Goal: Contribute content: Add original content to the website for others to see

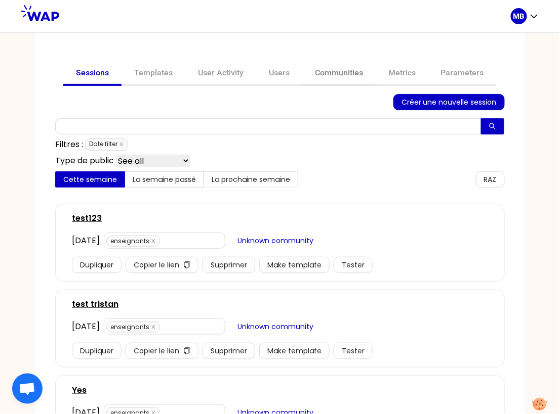
click at [326, 75] on link "Communities" at bounding box center [338, 74] width 73 height 24
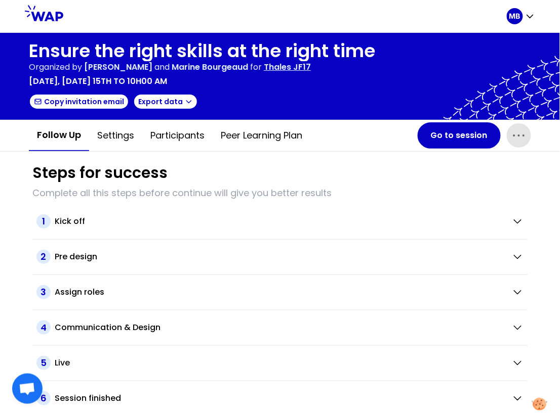
click at [518, 138] on icon "button" at bounding box center [518, 135] width 16 height 16
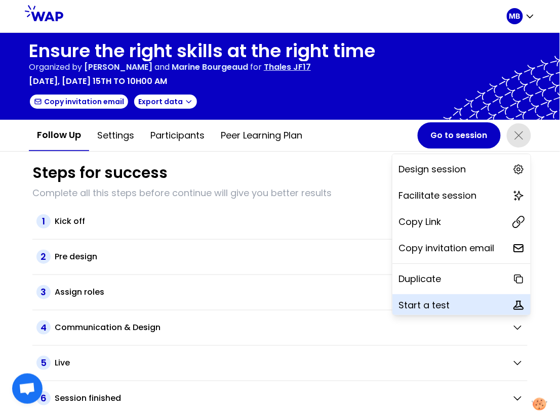
click at [420, 304] on p "Start a test" at bounding box center [423, 305] width 51 height 14
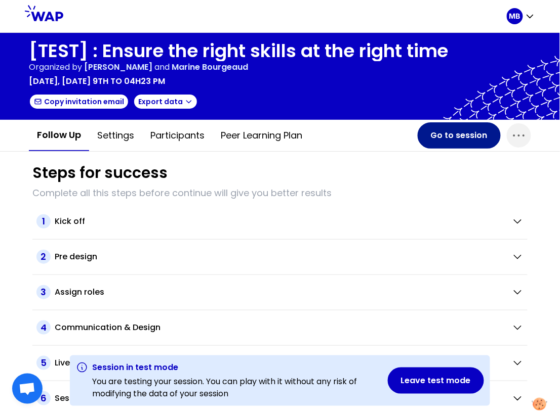
click at [427, 144] on button "Go to session" at bounding box center [458, 135] width 83 height 26
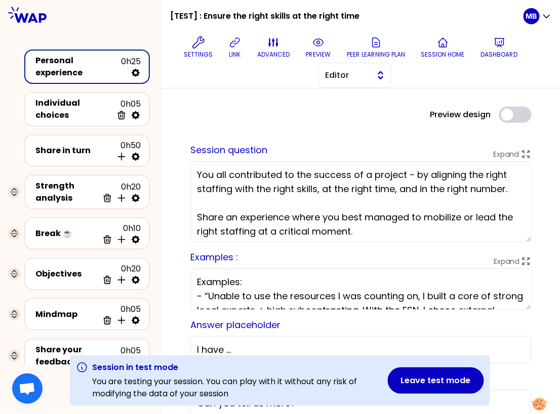
click at [326, 75] on span "Editor" at bounding box center [348, 75] width 46 height 12
click at [334, 119] on li "Facilitator" at bounding box center [355, 117] width 72 height 16
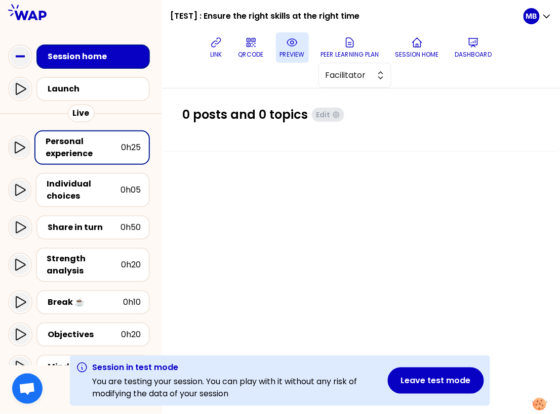
click at [287, 43] on icon at bounding box center [292, 42] width 10 height 7
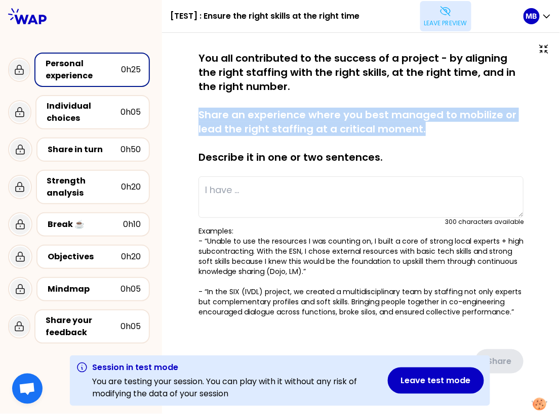
drag, startPoint x: 198, startPoint y: 112, endPoint x: 435, endPoint y: 128, distance: 236.8
click at [435, 128] on p "You all contributed to the success of a project - by aligning the right staffin…" at bounding box center [360, 107] width 325 height 113
copy p "Share an experience where you best managed to mobilize or lead the right staffi…"
click at [438, 20] on p "Leave preview" at bounding box center [445, 23] width 43 height 8
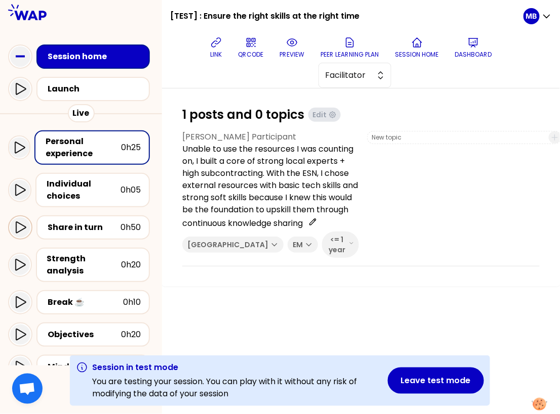
click at [22, 228] on icon at bounding box center [20, 228] width 12 height 12
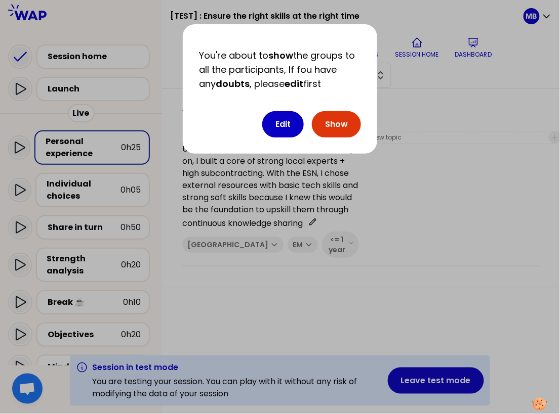
click at [341, 125] on button "Show" at bounding box center [336, 124] width 49 height 26
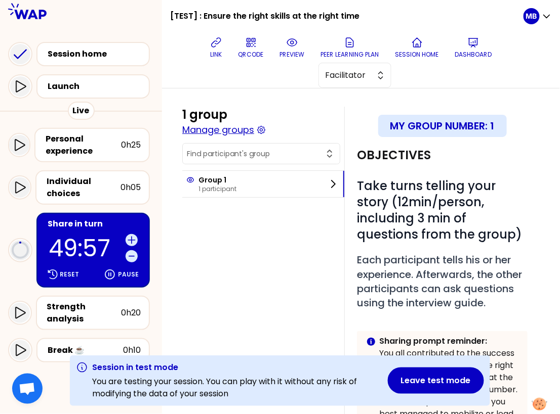
click at [240, 131] on button "Manage groups" at bounding box center [218, 130] width 72 height 14
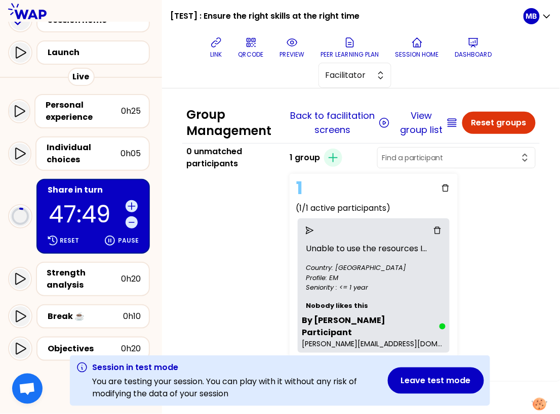
scroll to position [33, 0]
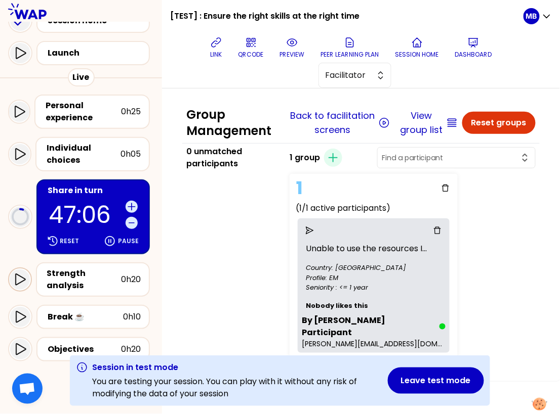
click at [19, 279] on icon at bounding box center [20, 280] width 12 height 12
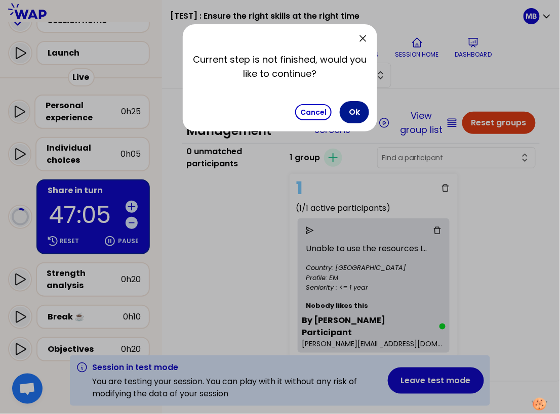
click at [348, 109] on button "Ok" at bounding box center [353, 112] width 29 height 22
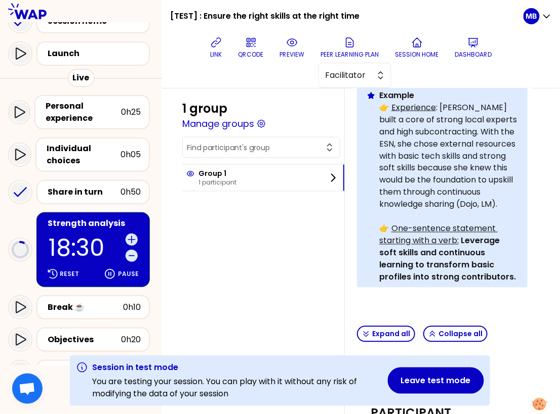
scroll to position [373, 0]
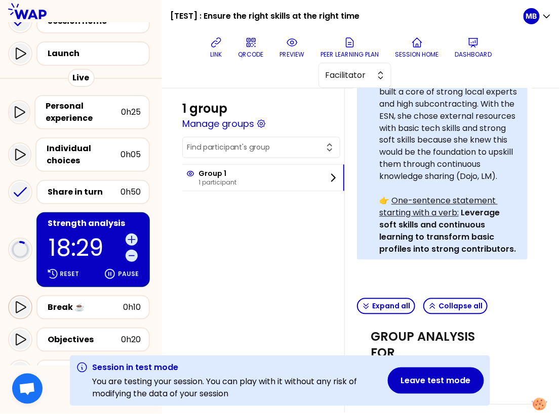
click at [23, 308] on icon at bounding box center [21, 308] width 10 height 12
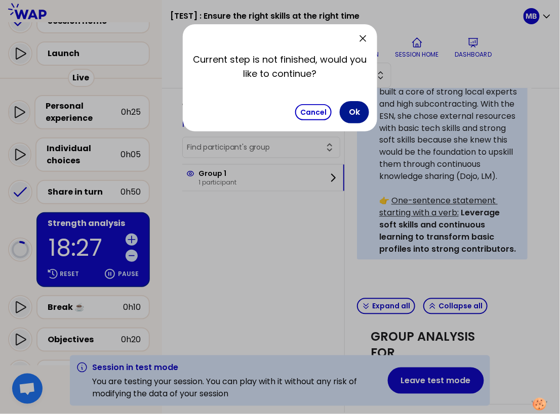
click at [352, 114] on button "Ok" at bounding box center [353, 112] width 29 height 22
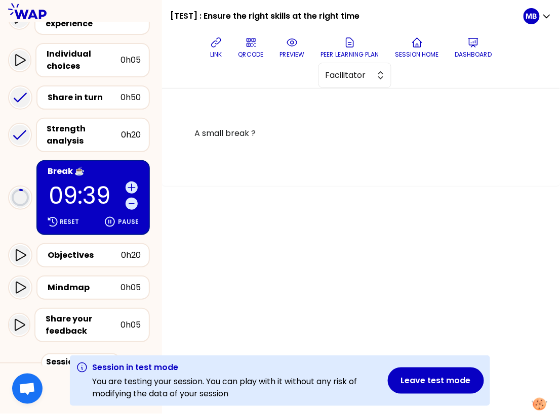
scroll to position [164, 0]
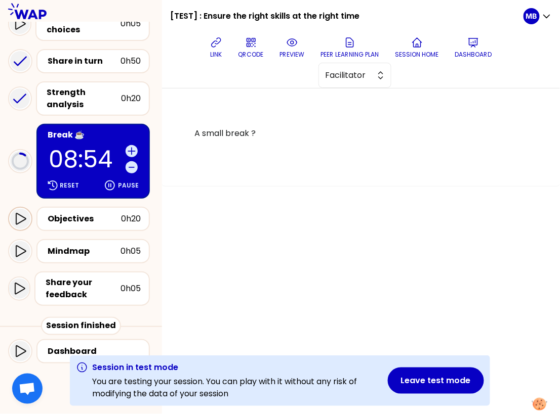
click at [31, 217] on div at bounding box center [20, 219] width 24 height 24
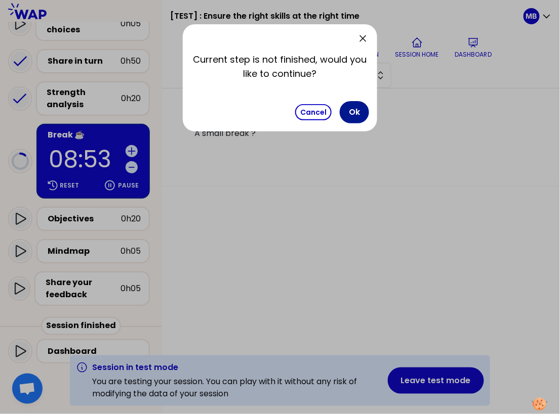
click at [345, 115] on button "Ok" at bounding box center [353, 112] width 29 height 22
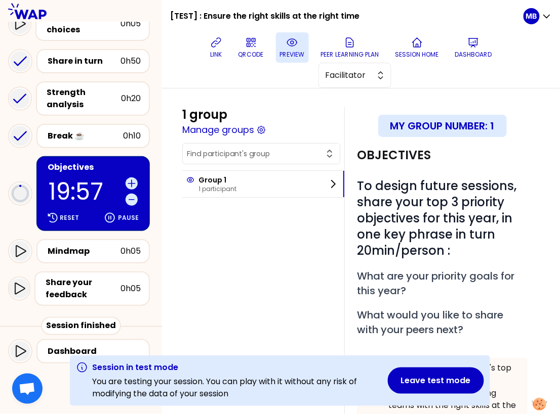
click at [282, 56] on p "preview" at bounding box center [292, 55] width 25 height 8
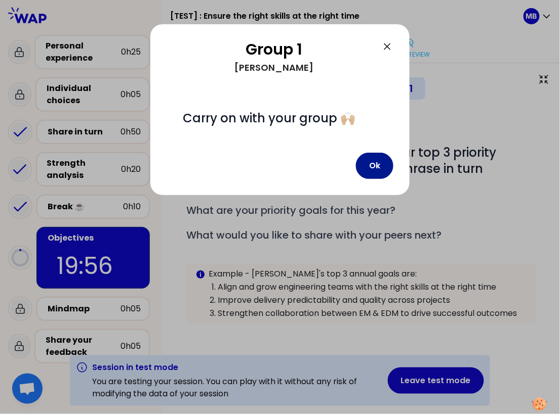
click at [368, 171] on button "Ok" at bounding box center [374, 166] width 37 height 26
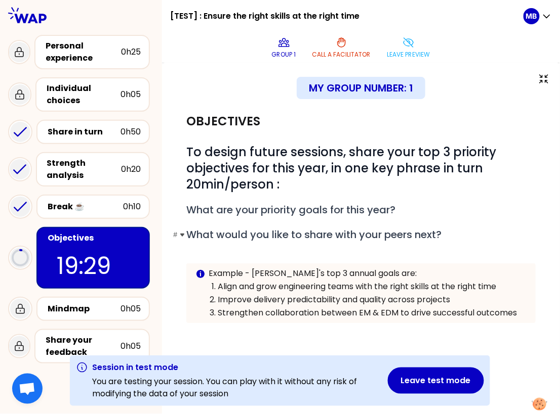
scroll to position [0, 0]
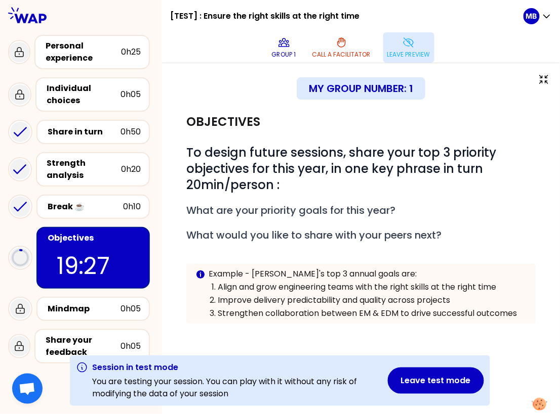
click at [416, 54] on p "Leave preview" at bounding box center [408, 55] width 43 height 8
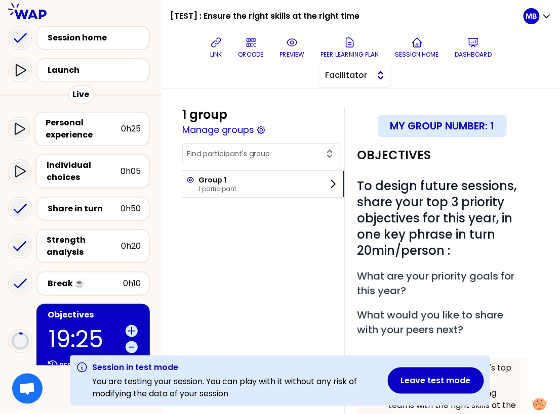
click at [370, 82] on button "Facilitator" at bounding box center [354, 75] width 73 height 25
click at [367, 102] on span "Editor" at bounding box center [361, 101] width 44 height 12
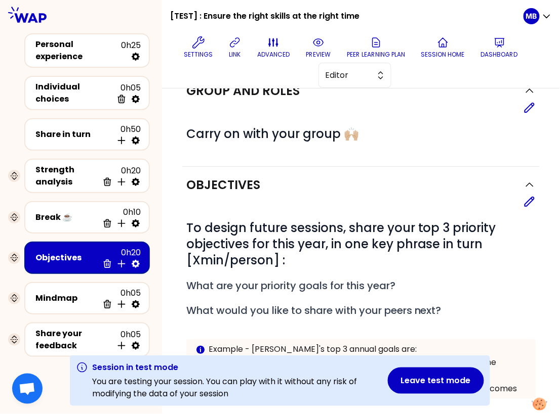
scroll to position [100, 0]
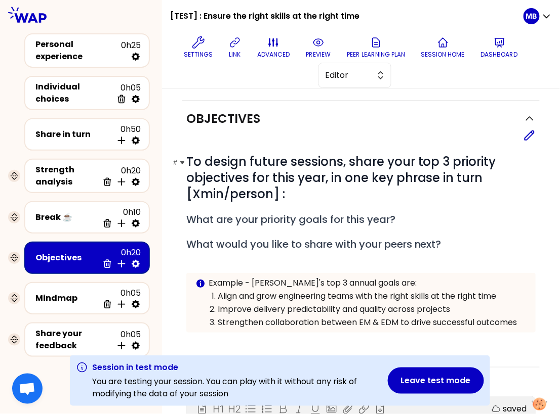
click at [187, 192] on span "To design future sessions, share your top 3 priority objectives for this year, …" at bounding box center [342, 177] width 313 height 49
click at [523, 133] on div "Edit" at bounding box center [360, 136] width 349 height 12
click at [530, 137] on icon at bounding box center [529, 136] width 12 height 12
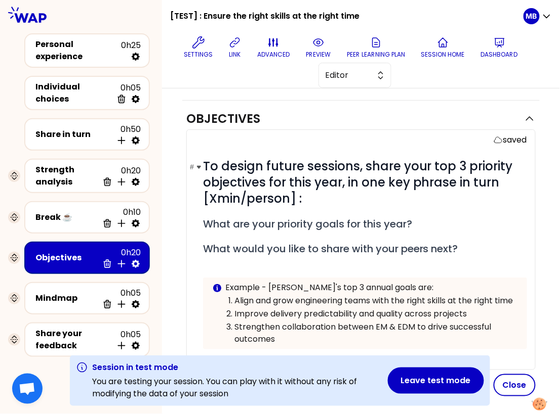
click at [205, 194] on span "To design future sessions, share your top 3 priority objectives for this year, …" at bounding box center [359, 182] width 313 height 49
click at [302, 194] on span "To design future sessions, share your top 3 priority objectives for this year, …" at bounding box center [359, 182] width 313 height 49
click at [508, 375] on div "Session in test mode You are testing your session. You can play with it without…" at bounding box center [280, 381] width 560 height 51
click at [515, 385] on div "Session in test mode You are testing your session. You can play with it without…" at bounding box center [280, 381] width 560 height 51
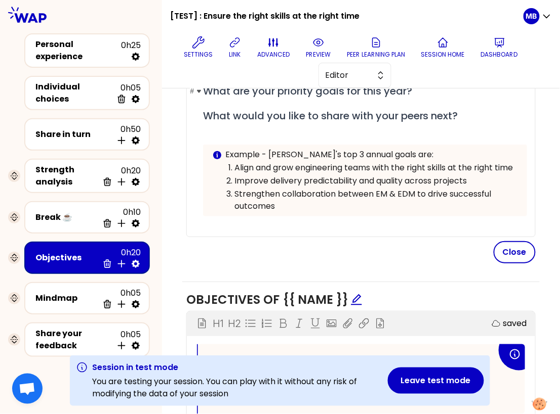
scroll to position [439, 0]
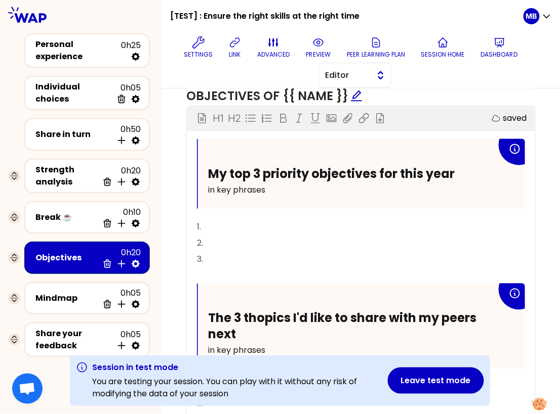
click at [356, 73] on span "Editor" at bounding box center [348, 75] width 46 height 12
click at [348, 111] on span "Facilitator" at bounding box center [361, 117] width 44 height 12
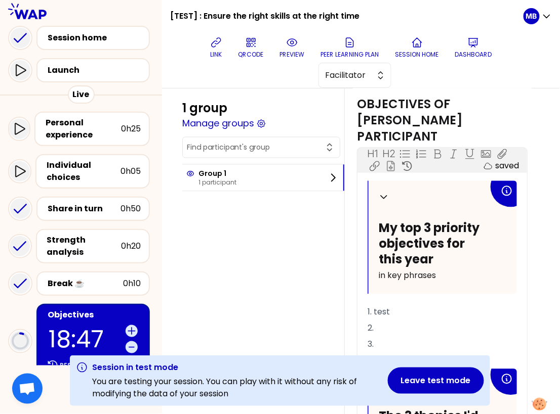
scroll to position [164, 0]
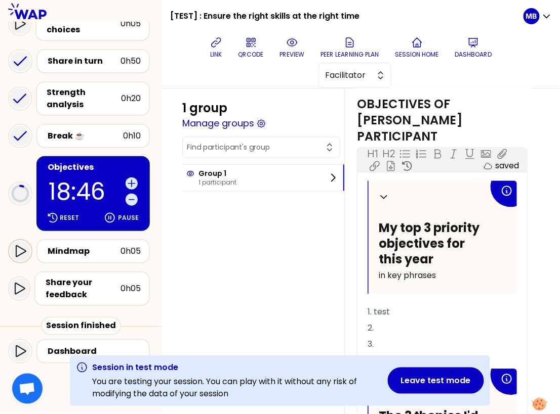
click at [18, 252] on icon at bounding box center [20, 251] width 12 height 12
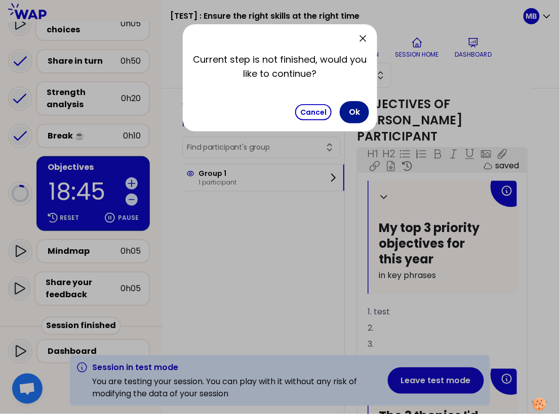
click at [348, 116] on button "Ok" at bounding box center [353, 112] width 29 height 22
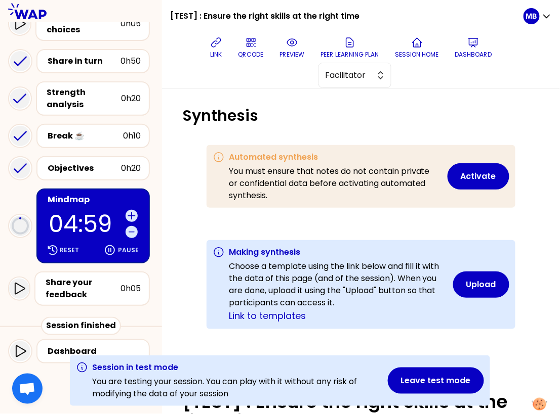
scroll to position [315, 0]
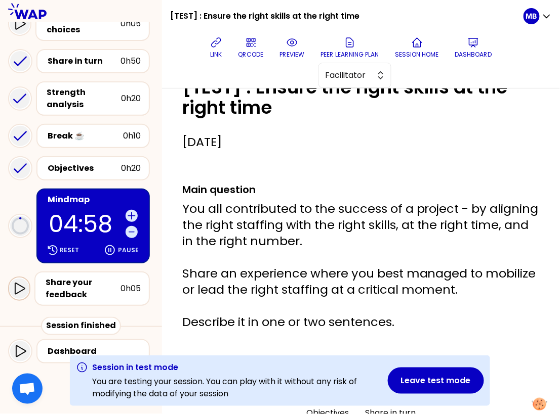
click at [19, 280] on div at bounding box center [19, 289] width 20 height 20
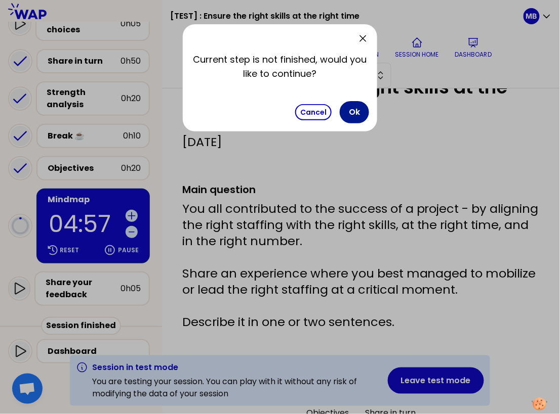
click at [361, 117] on button "Ok" at bounding box center [353, 112] width 29 height 22
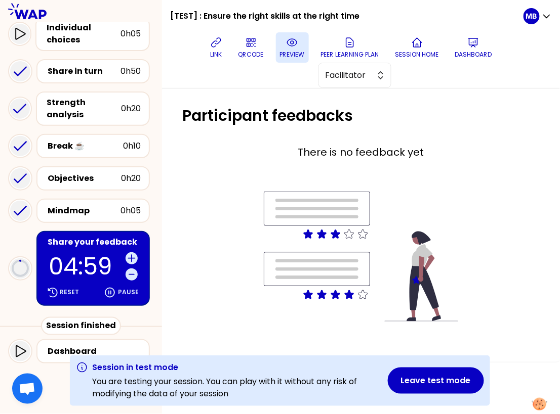
click at [296, 60] on button "preview" at bounding box center [292, 47] width 33 height 30
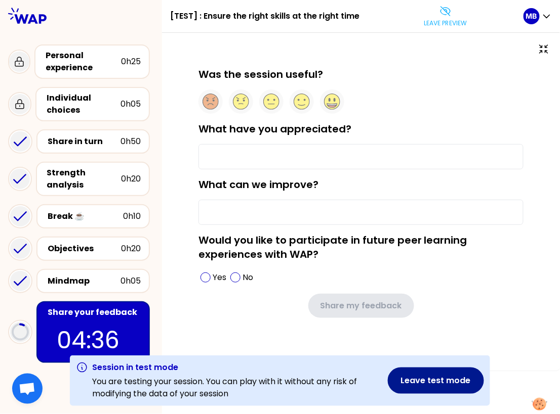
click at [424, 385] on button "Leave test mode" at bounding box center [436, 381] width 96 height 26
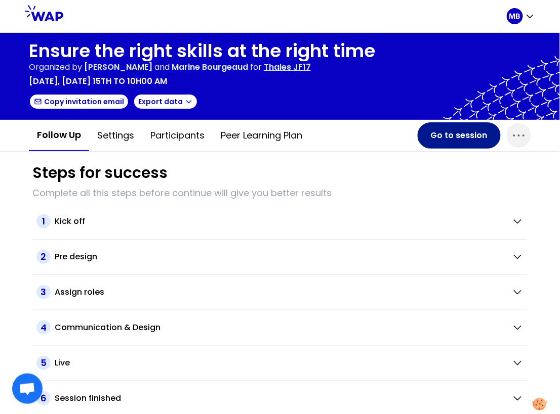
click at [459, 132] on button "Go to session" at bounding box center [458, 135] width 83 height 26
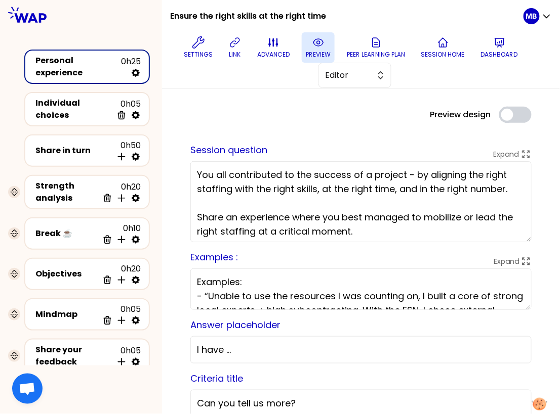
click at [317, 49] on button "preview" at bounding box center [318, 47] width 33 height 30
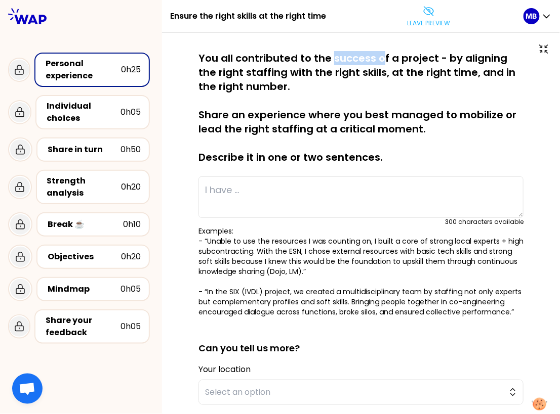
drag, startPoint x: 330, startPoint y: 57, endPoint x: 378, endPoint y: 57, distance: 48.1
click at [378, 57] on p "You all contributed to the success of a project - by aligning the right staffin…" at bounding box center [360, 107] width 325 height 113
drag, startPoint x: 364, startPoint y: 114, endPoint x: 423, endPoint y: 114, distance: 59.7
click at [423, 114] on p "You all contributed to the success of a project - by aligning the right staffin…" at bounding box center [360, 107] width 325 height 113
click at [433, 129] on p "You all contributed to the success of a project - by aligning the right staffin…" at bounding box center [360, 107] width 325 height 113
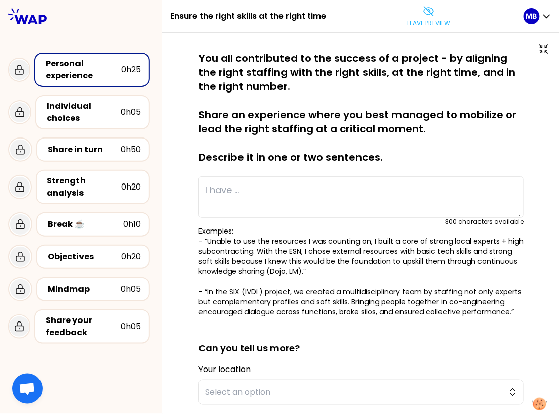
click at [424, 16] on icon at bounding box center [428, 11] width 12 height 12
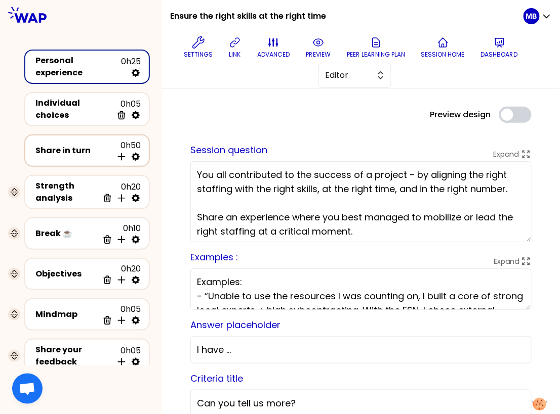
click at [138, 153] on icon at bounding box center [136, 157] width 8 height 8
select select "4"
select select "5"
select select "all"
select select "false"
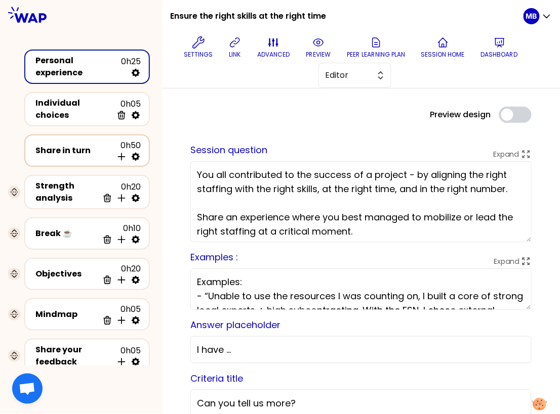
select select "Each"
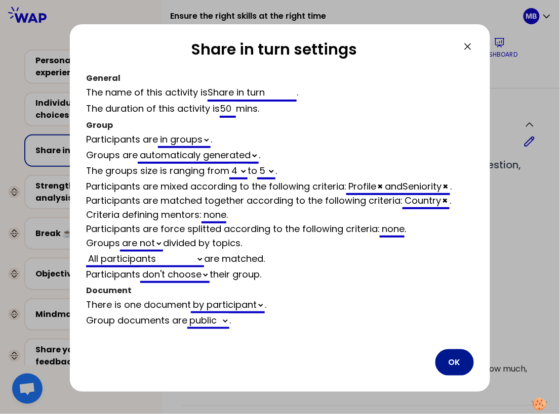
click at [455, 359] on button "OK" at bounding box center [454, 363] width 38 height 26
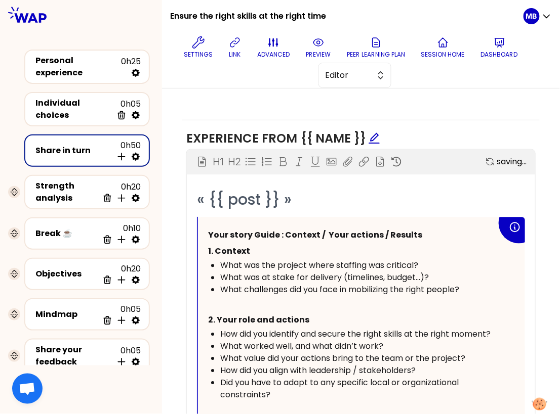
scroll to position [638, 0]
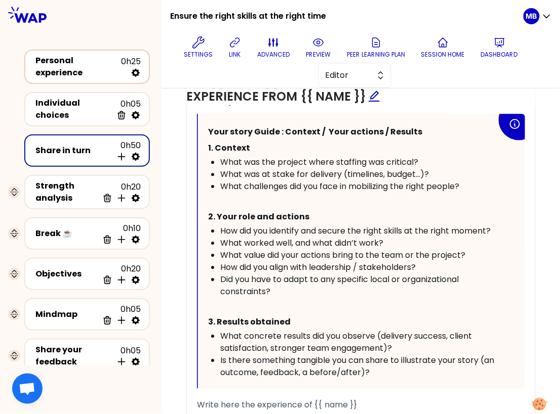
click at [72, 61] on div "Personal experience" at bounding box center [77, 67] width 85 height 24
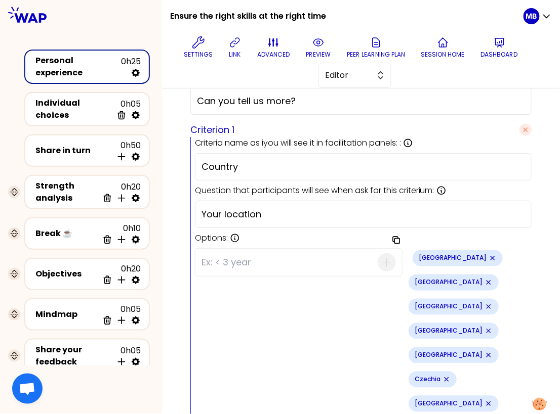
scroll to position [271, 0]
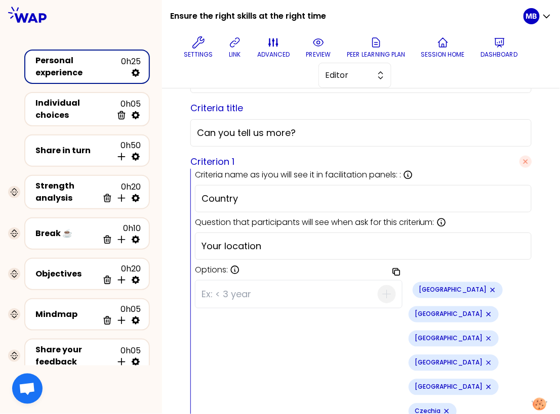
drag, startPoint x: 260, startPoint y: 192, endPoint x: 182, endPoint y: 192, distance: 78.4
type input "Language"
click at [282, 236] on div "Your location" at bounding box center [363, 246] width 336 height 27
click at [272, 239] on input "Your location" at bounding box center [362, 246] width 323 height 14
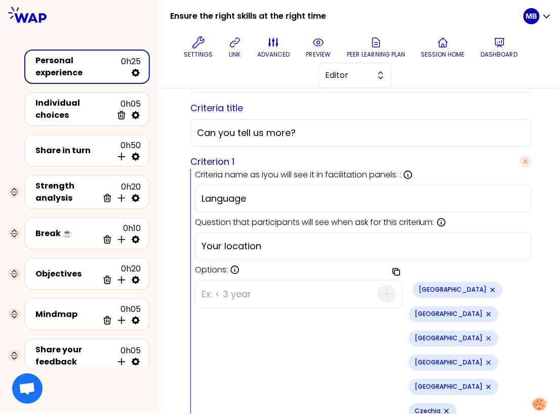
drag, startPoint x: 268, startPoint y: 241, endPoint x: 185, endPoint y: 241, distance: 82.5
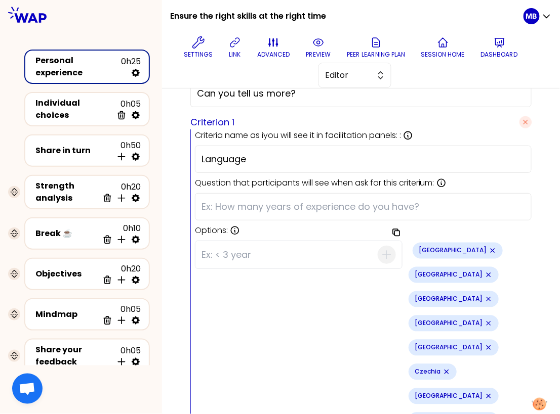
scroll to position [281, 0]
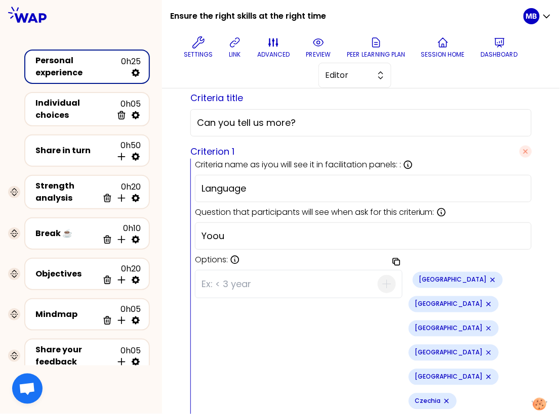
type input "Yoou"
drag, startPoint x: 243, startPoint y: 229, endPoint x: 173, endPoint y: 229, distance: 69.8
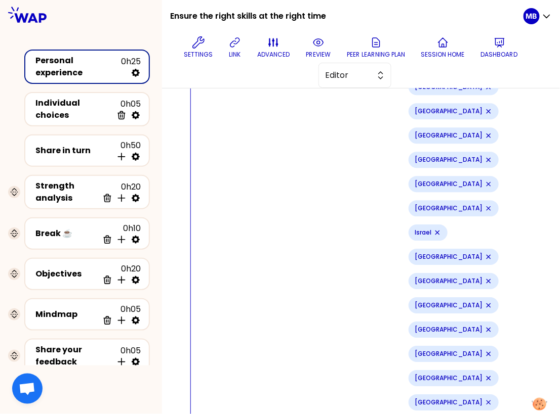
scroll to position [716, 0]
drag, startPoint x: 256, startPoint y: 168, endPoint x: 155, endPoint y: 169, distance: 100.7
click at [155, 169] on div "Ensure the right skills at the right time Settings link advanced preview Peer l…" at bounding box center [280, 207] width 560 height 414
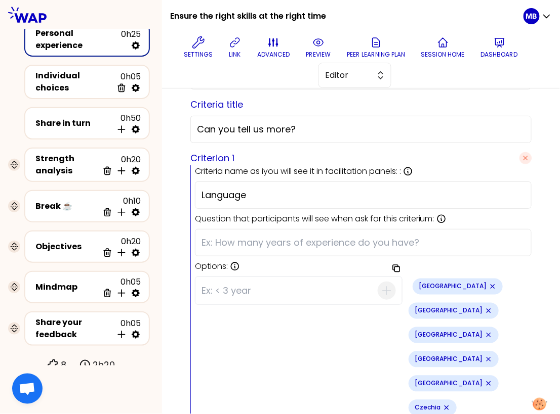
scroll to position [324, 0]
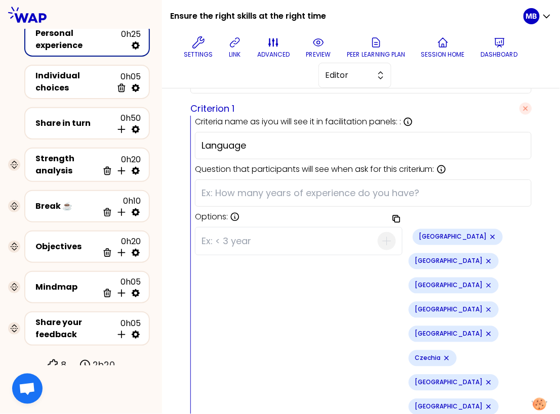
type input "What is your profile?"
click at [217, 192] on input "text" at bounding box center [362, 193] width 323 height 14
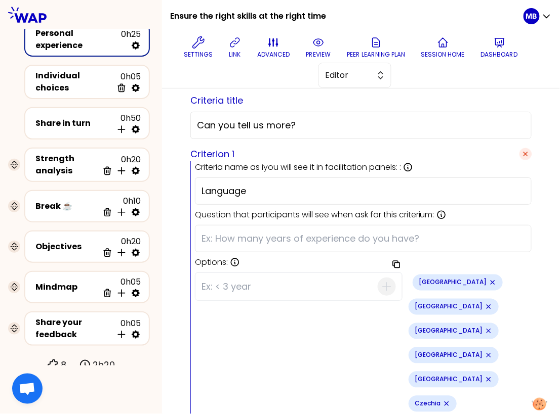
click at [526, 152] on icon "button" at bounding box center [525, 154] width 4 height 4
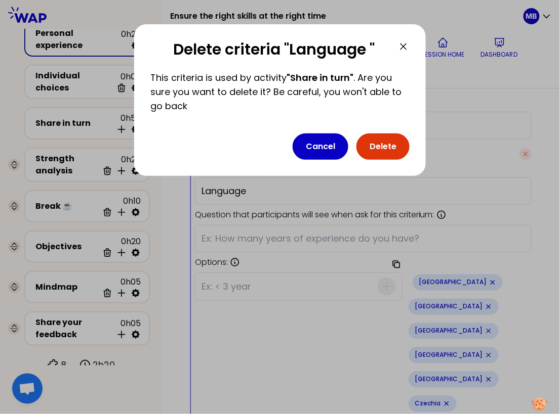
click at [374, 149] on button "Delete" at bounding box center [382, 147] width 53 height 26
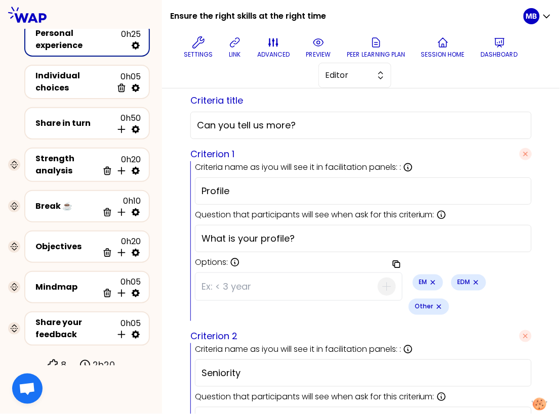
scroll to position [416, 0]
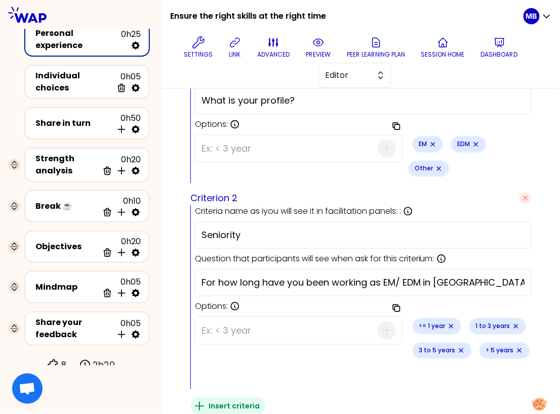
click at [196, 401] on icon "button" at bounding box center [199, 407] width 12 height 12
click at [242, 398] on input at bounding box center [349, 411] width 275 height 27
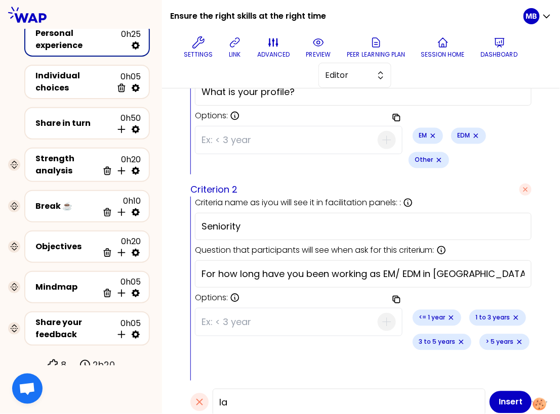
type input "l"
type input "Language"
click at [503, 392] on button "Insert" at bounding box center [510, 403] width 42 height 22
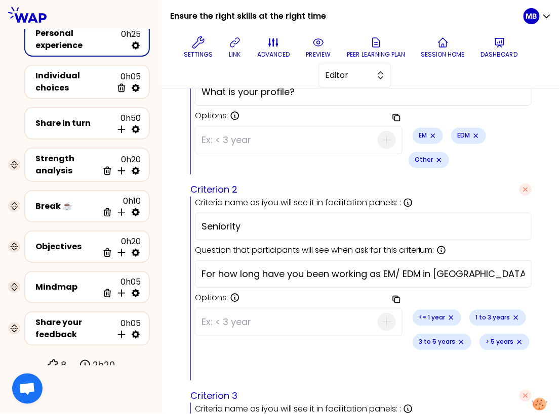
scroll to position [530, 0]
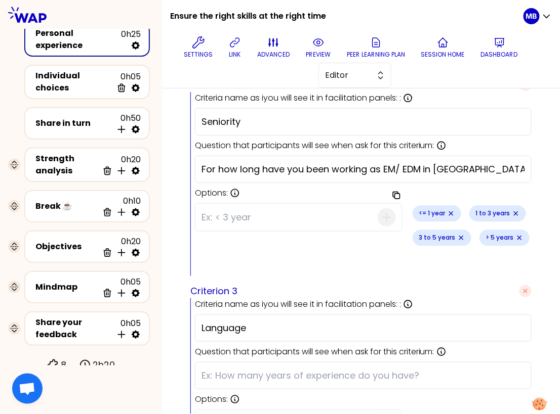
drag, startPoint x: 268, startPoint y: 278, endPoint x: 194, endPoint y: 278, distance: 73.9
click at [194, 298] on div "Criteria name as iyou will see it in facilitation panels: : Name is used to ide…" at bounding box center [360, 369] width 341 height 143
click at [204, 369] on input "text" at bounding box center [362, 376] width 323 height 14
click at [219, 369] on input "text" at bounding box center [362, 376] width 323 height 14
paste input "Which language are you most comfortable with?"
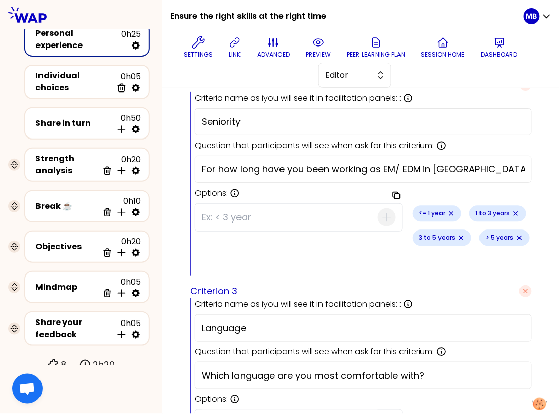
click at [227, 369] on input "Which language are you most comfortable with?" at bounding box center [362, 376] width 323 height 14
type input "Which language are you most comfortable with?"
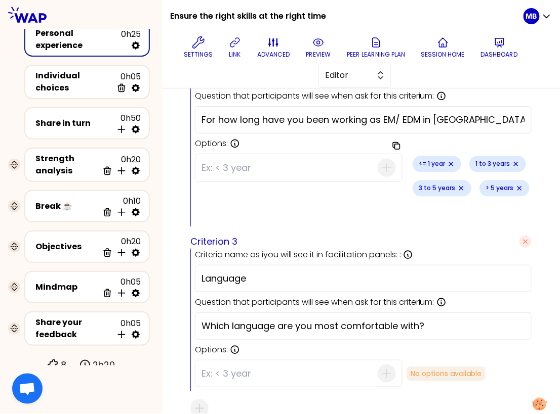
scroll to position [580, 0]
type input "English"
click at [380, 367] on icon "button" at bounding box center [386, 373] width 12 height 12
click at [311, 360] on input at bounding box center [289, 373] width 176 height 26
type input "French"
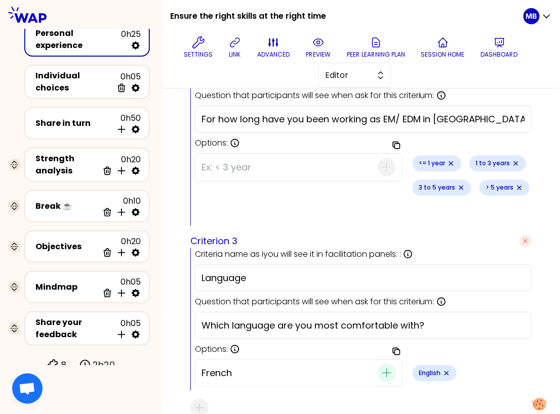
click at [380, 367] on icon "button" at bounding box center [386, 373] width 12 height 12
click at [263, 360] on input at bounding box center [289, 373] width 176 height 26
type input "Spanish"
click at [380, 367] on icon "button" at bounding box center [386, 373] width 12 height 12
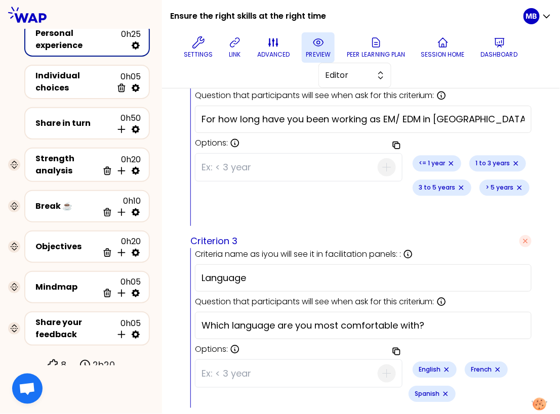
click at [307, 47] on button "preview" at bounding box center [318, 47] width 33 height 30
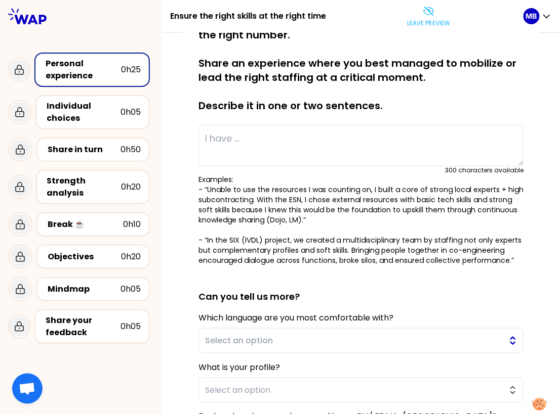
scroll to position [205, 0]
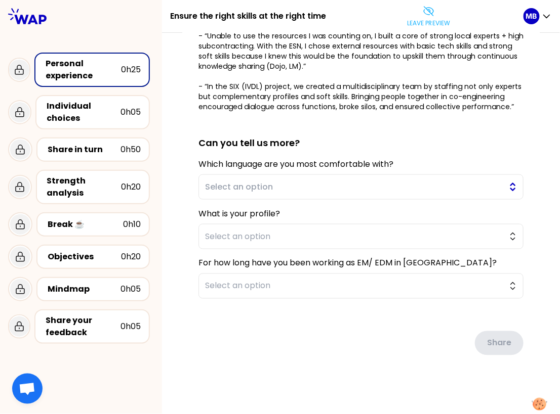
click at [233, 184] on span "Select an option" at bounding box center [353, 187] width 297 height 12
click at [182, 236] on div "saved You all contributed to the success of a project - by aligning the right s…" at bounding box center [360, 121] width 357 height 550
click at [211, 234] on span "Select an option" at bounding box center [353, 237] width 297 height 12
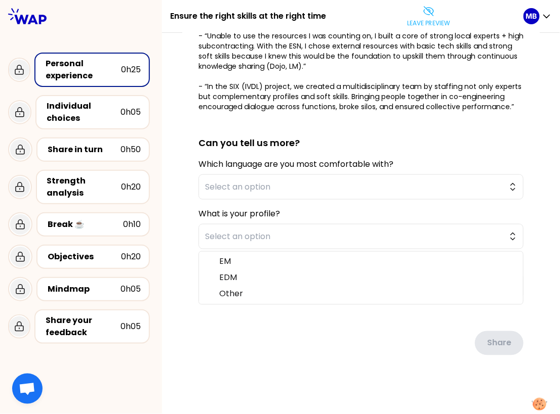
click at [171, 243] on div "saved You all contributed to the success of a project - by aligning the right s…" at bounding box center [361, 121] width 398 height 589
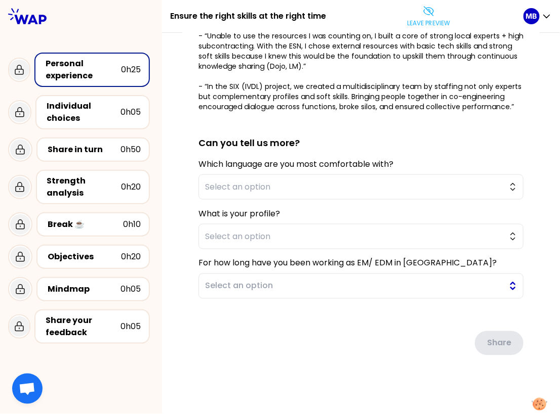
click at [216, 288] on span "Select an option" at bounding box center [353, 286] width 297 height 12
click at [182, 310] on div "saved You all contributed to the success of a project - by aligning the right s…" at bounding box center [360, 121] width 357 height 550
click at [431, 27] on button "Leave preview" at bounding box center [428, 16] width 51 height 30
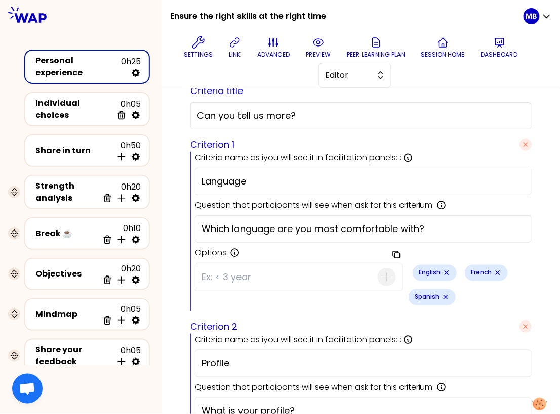
scroll to position [296, 0]
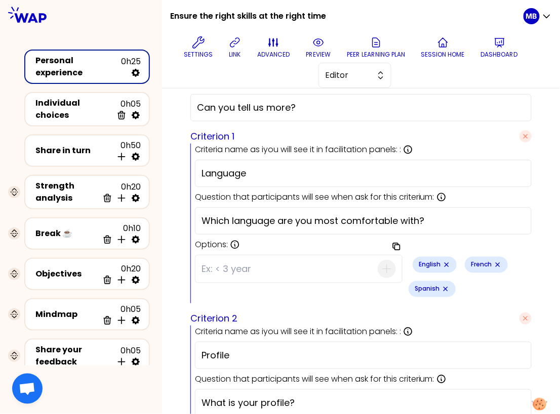
click at [426, 221] on input "Which language are you most comfortable with?" at bounding box center [362, 221] width 323 height 14
click at [439, 223] on input "Which language are you most comfortable with? (" at bounding box center [362, 221] width 323 height 14
paste input "We’ll try to place you in the best group"
type input "Which language are you most comfortable with? (We’ll try to place you in the be…"
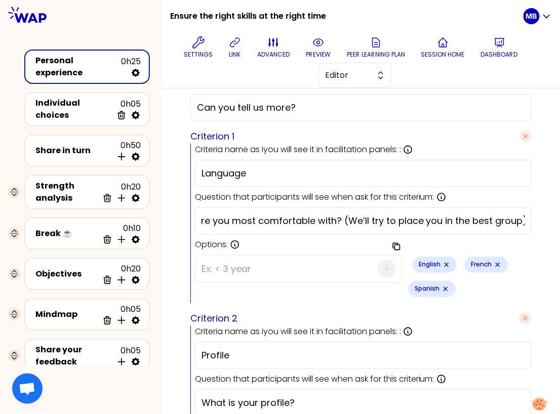
click at [404, 243] on label "Options: Press 'Enter' : add current item Press 'Backspace' : delete the last i…" at bounding box center [363, 245] width 336 height 12
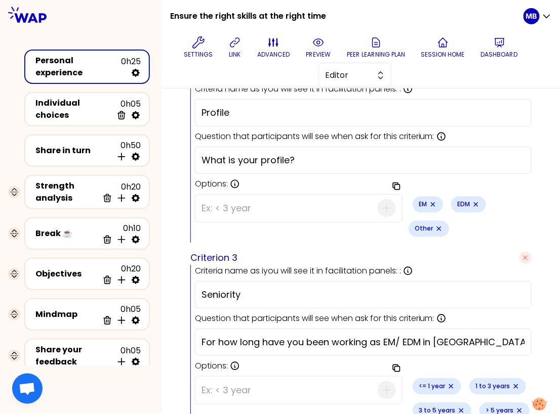
scroll to position [580, 0]
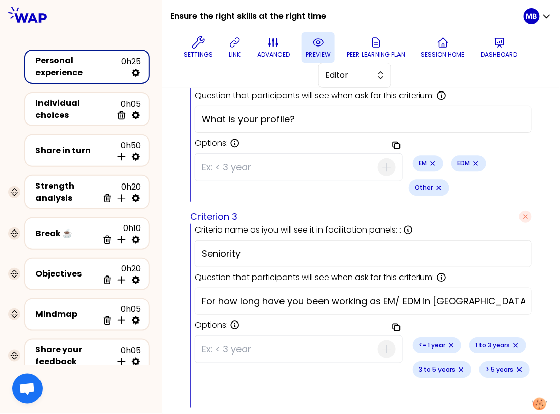
click at [319, 51] on p "preview" at bounding box center [318, 55] width 25 height 8
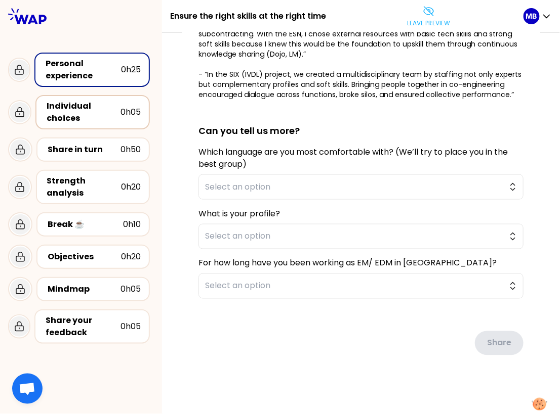
click at [95, 116] on div "Individual choices" at bounding box center [84, 112] width 74 height 24
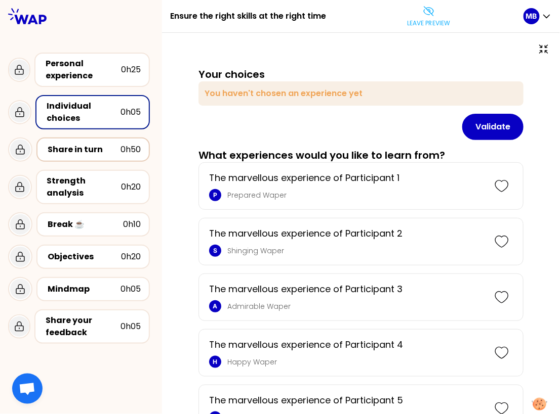
click at [92, 158] on div "Share in turn 0h50" at bounding box center [92, 150] width 113 height 24
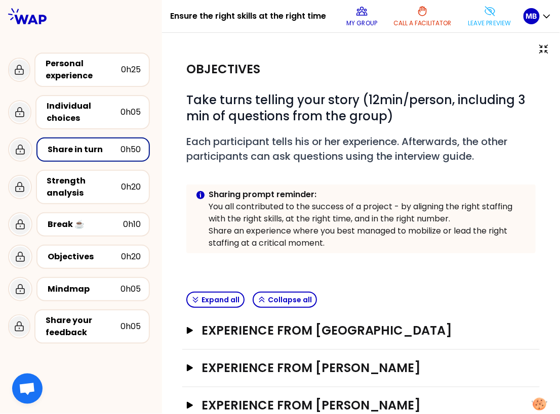
scroll to position [71, 0]
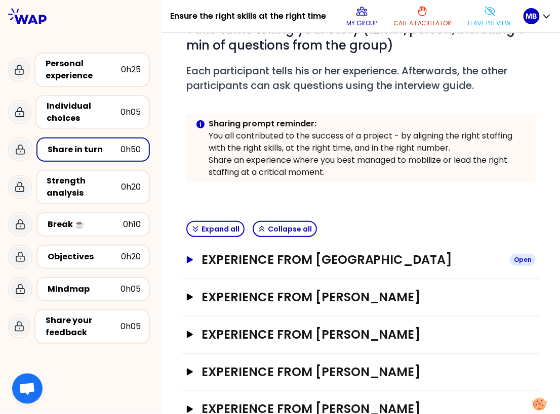
click at [248, 264] on h3 "Experience from Marine Bourgeaud" at bounding box center [351, 260] width 300 height 16
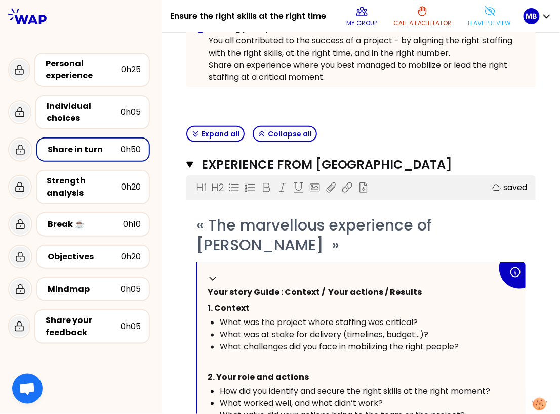
scroll to position [7, 0]
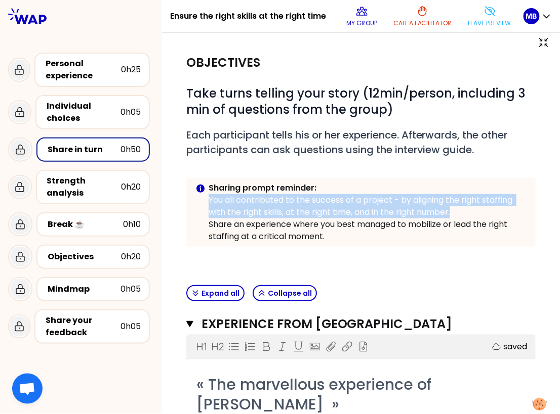
drag, startPoint x: 456, startPoint y: 208, endPoint x: 204, endPoint y: 204, distance: 252.0
click at [204, 204] on div "Info Warning Tip Sharing prompt reminder: You all contributed to the success of…" at bounding box center [360, 212] width 349 height 69
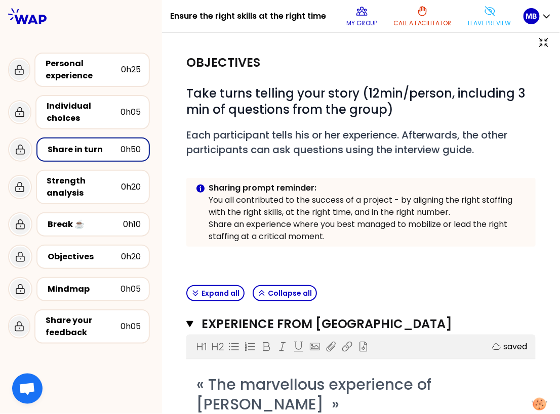
click at [353, 234] on p "Share an experience where you best managed to mobilize or lead the right staffi…" at bounding box center [367, 231] width 319 height 24
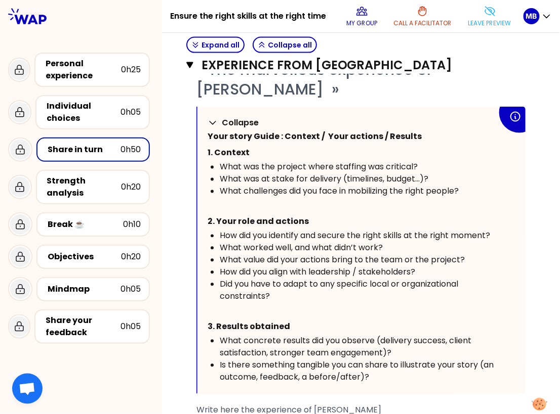
scroll to position [348, 0]
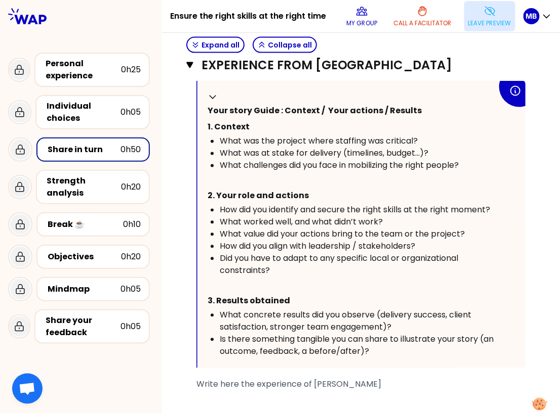
click at [487, 19] on p "Leave preview" at bounding box center [489, 23] width 43 height 8
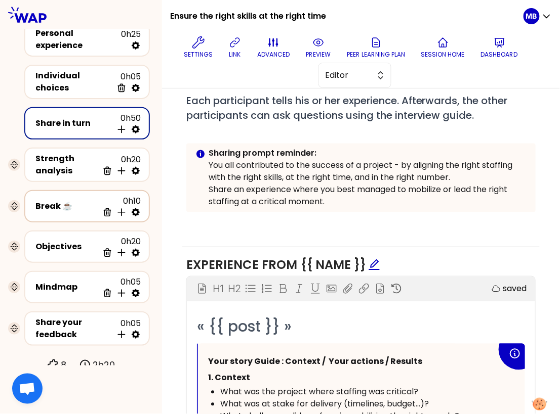
scroll to position [323, 0]
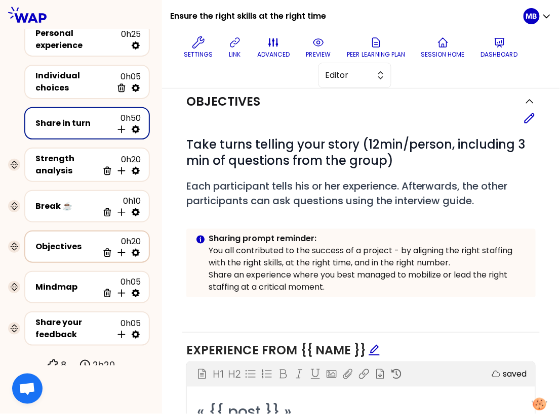
click at [57, 246] on div "Objectives" at bounding box center [66, 247] width 63 height 12
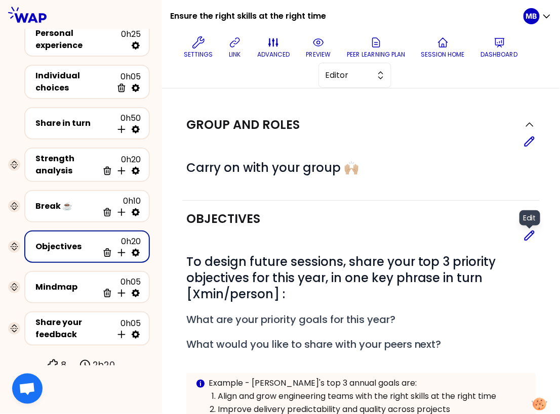
click at [524, 232] on icon at bounding box center [529, 236] width 12 height 12
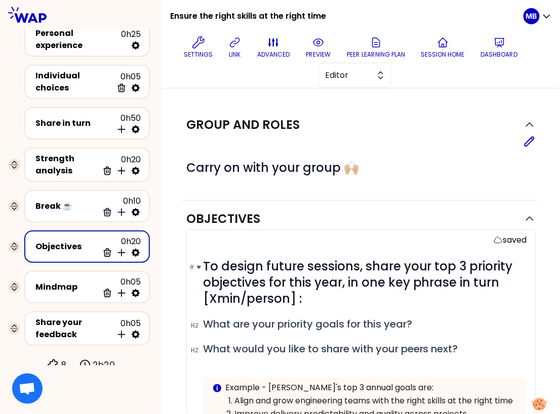
click at [204, 298] on span "To design future sessions, share your top 3 priority objectives for this year, …" at bounding box center [359, 282] width 313 height 49
click at [299, 297] on span "To design future sessions, share your top 3 priority objectives for this year, …" at bounding box center [359, 282] width 313 height 49
click at [317, 47] on icon at bounding box center [318, 42] width 12 height 12
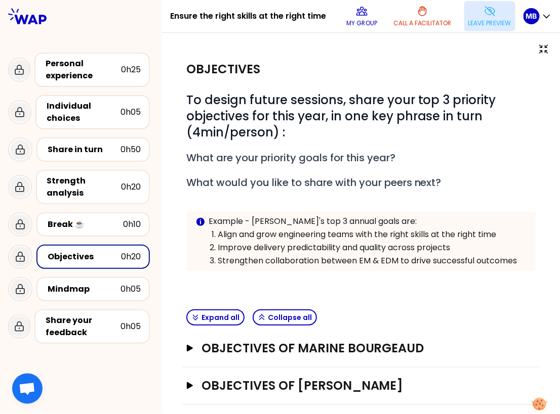
click at [487, 23] on p "Leave preview" at bounding box center [489, 23] width 43 height 8
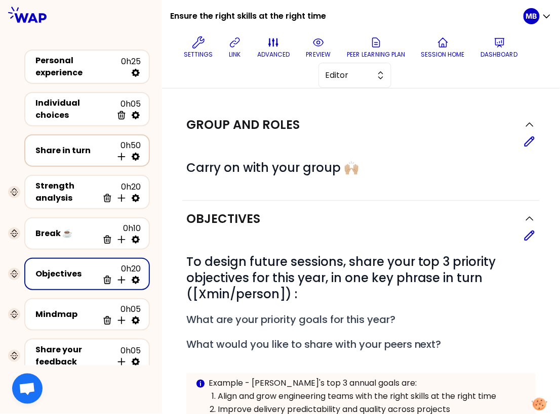
click at [135, 152] on icon at bounding box center [136, 157] width 10 height 10
select select "4"
select select "5"
select select "all"
select select "false"
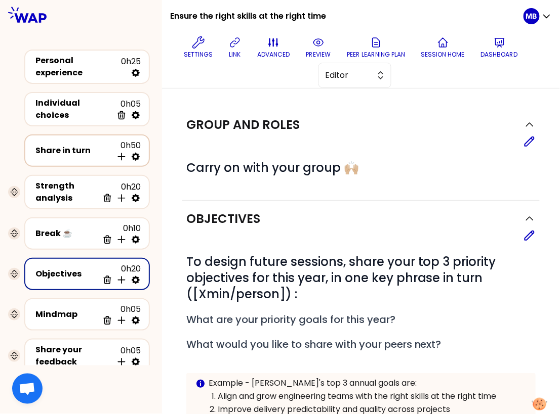
select select "Each"
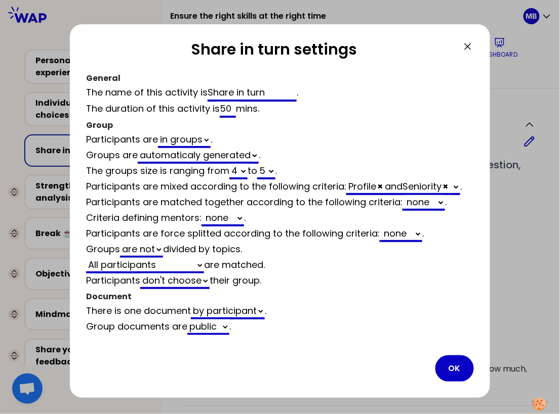
click at [419, 203] on select "none Language" at bounding box center [424, 203] width 40 height 16
click at [429, 203] on select "none Language" at bounding box center [424, 203] width 40 height 16
select select "4"
select select "5"
select select "all"
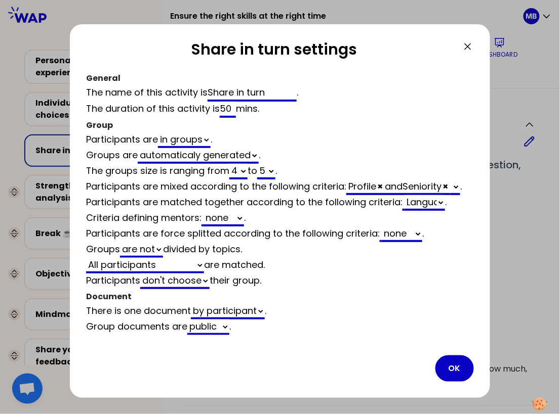
select select "false"
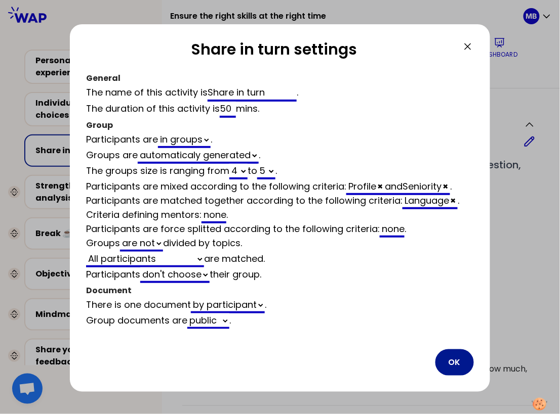
click at [454, 360] on button "OK" at bounding box center [454, 363] width 38 height 26
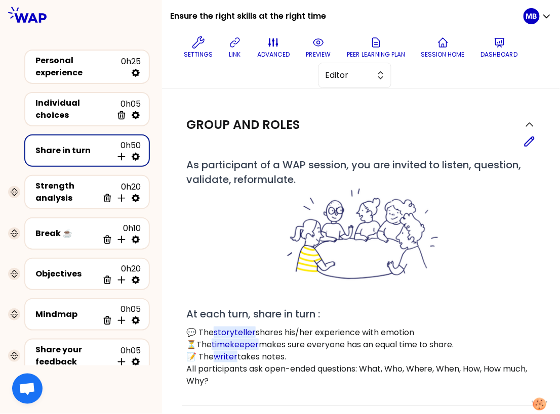
click at [139, 156] on icon at bounding box center [136, 157] width 10 height 10
select select "4"
select select "5"
select select "all"
select select "false"
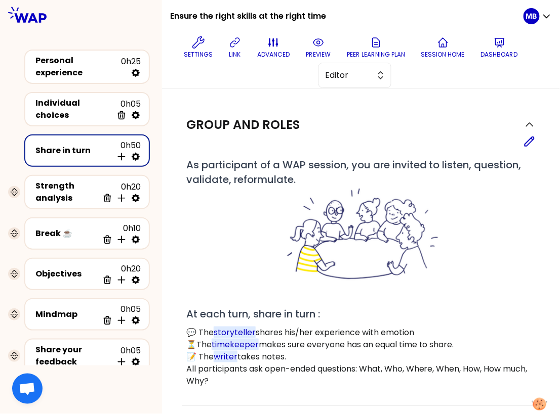
select select "Each"
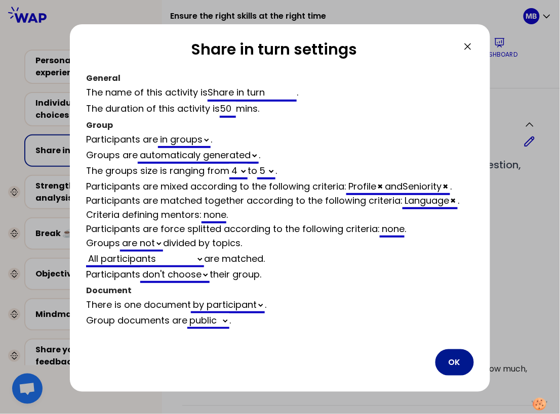
click at [453, 366] on button "OK" at bounding box center [454, 363] width 38 height 26
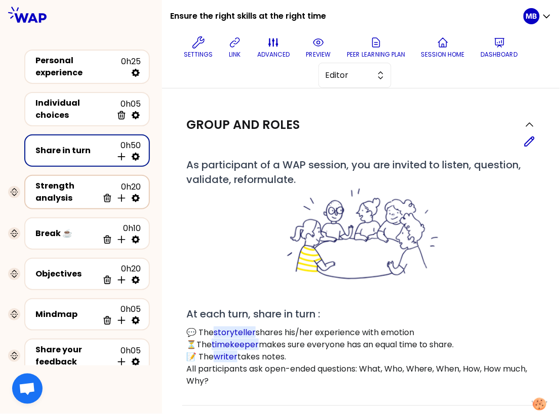
click at [136, 193] on icon at bounding box center [136, 198] width 10 height 10
select select "same_as"
select select "false"
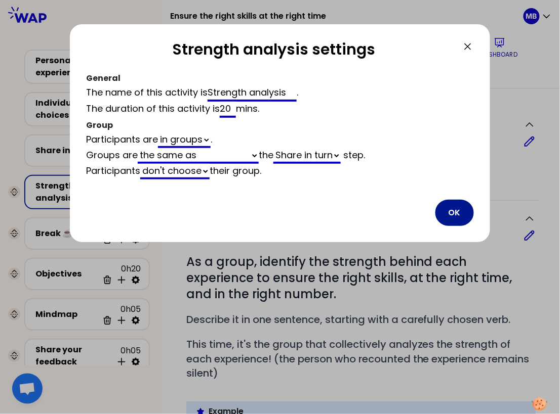
click at [449, 219] on button "OK" at bounding box center [454, 213] width 38 height 26
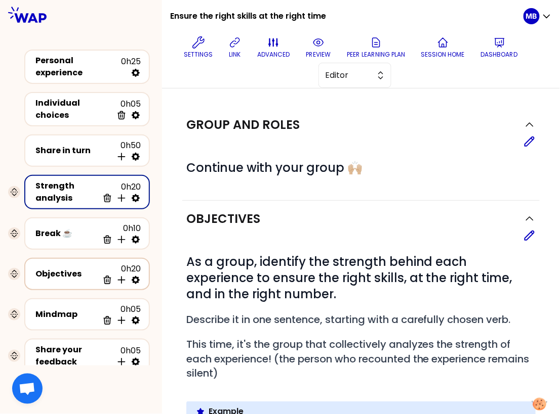
click at [137, 275] on icon at bounding box center [136, 280] width 10 height 10
select select "same_as"
select select "false"
select select "Each"
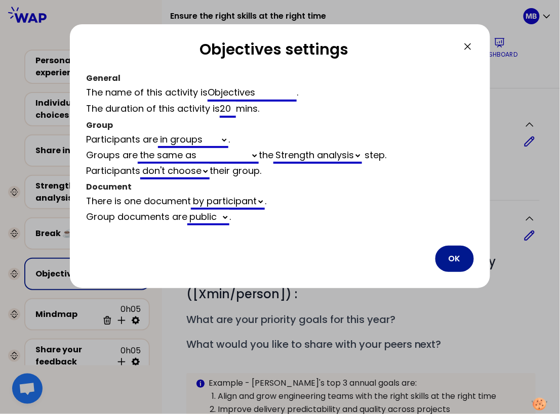
click at [450, 262] on button "OK" at bounding box center [454, 259] width 38 height 26
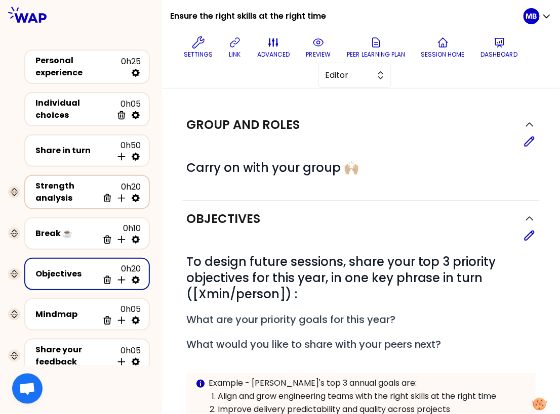
scroll to position [27, 0]
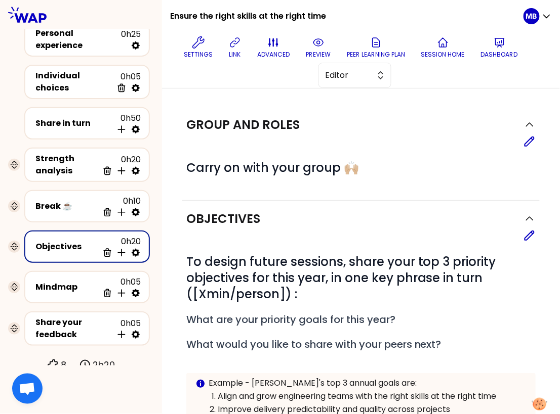
click at [139, 249] on icon at bounding box center [136, 253] width 10 height 10
select select "same_as"
select select "false"
select select "Each"
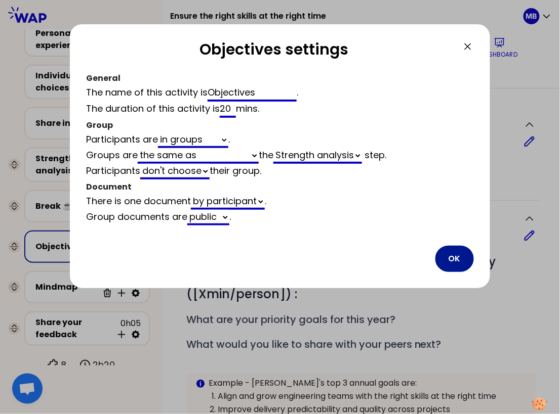
click at [441, 254] on button "OK" at bounding box center [454, 259] width 38 height 26
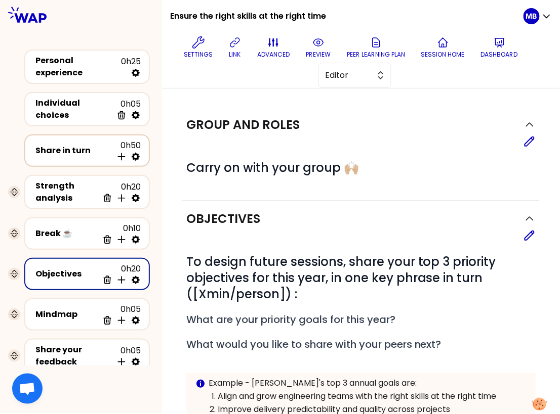
scroll to position [27, 0]
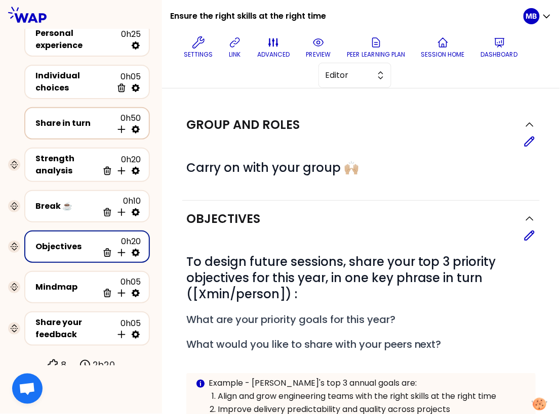
click at [134, 125] on icon at bounding box center [136, 129] width 8 height 8
select select "4"
select select "5"
select select "all"
select select "false"
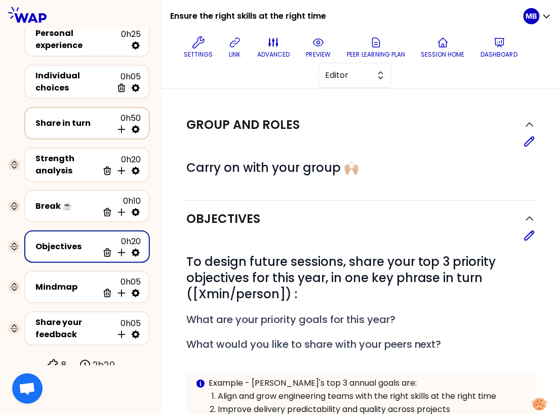
select select "Each"
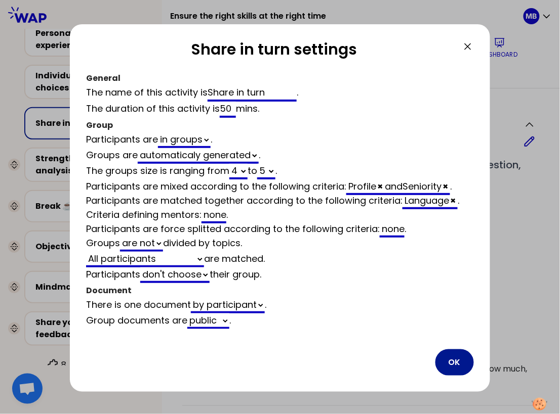
click at [453, 360] on button "OK" at bounding box center [454, 363] width 38 height 26
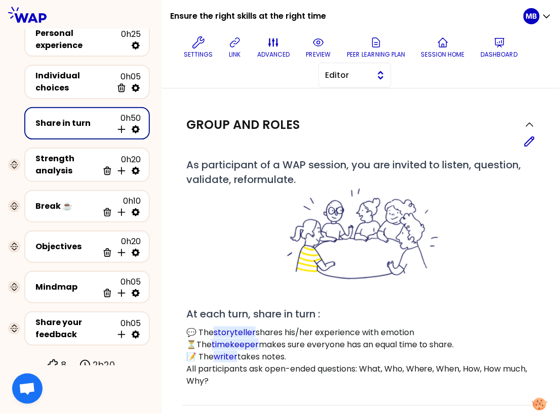
click at [332, 73] on span "Editor" at bounding box center [348, 75] width 46 height 12
click at [340, 115] on span "Facilitator" at bounding box center [361, 117] width 44 height 12
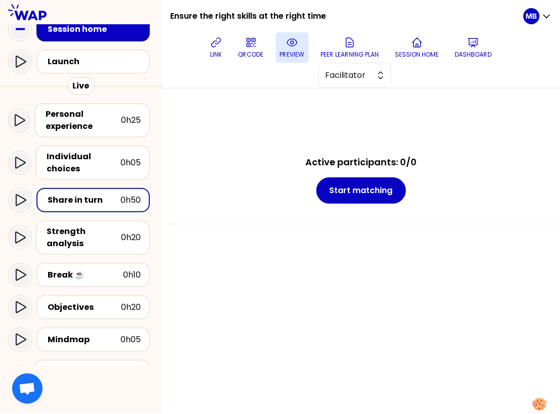
click at [282, 49] on button "preview" at bounding box center [292, 47] width 33 height 30
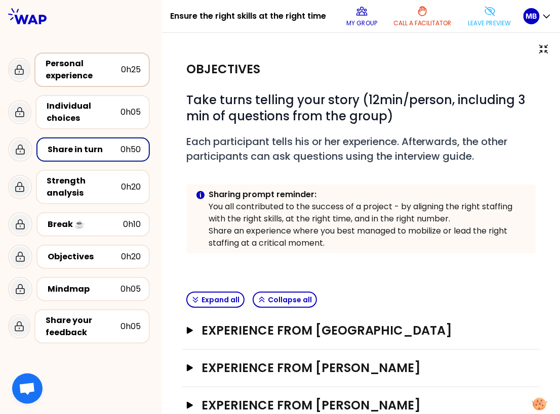
click at [70, 68] on div "Personal experience" at bounding box center [83, 70] width 75 height 24
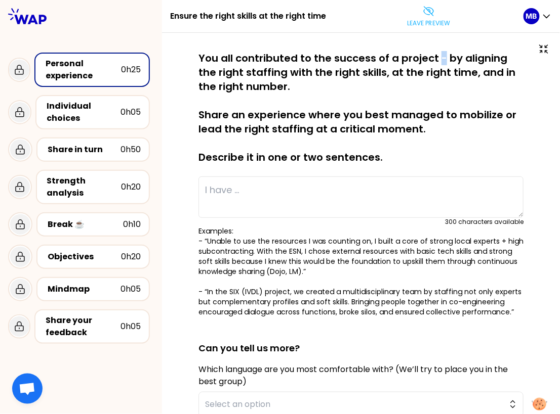
click at [442, 57] on p "You all contributed to the success of a project - by aligning the right staffin…" at bounding box center [360, 107] width 325 height 113
click at [307, 89] on p "You all contributed to the success of a project - by aligning the right staffin…" at bounding box center [360, 107] width 325 height 113
click at [109, 255] on div "Objectives" at bounding box center [84, 257] width 73 height 12
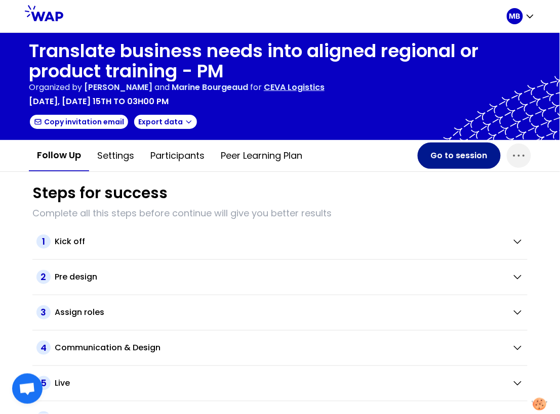
click at [447, 159] on button "Go to session" at bounding box center [458, 156] width 83 height 26
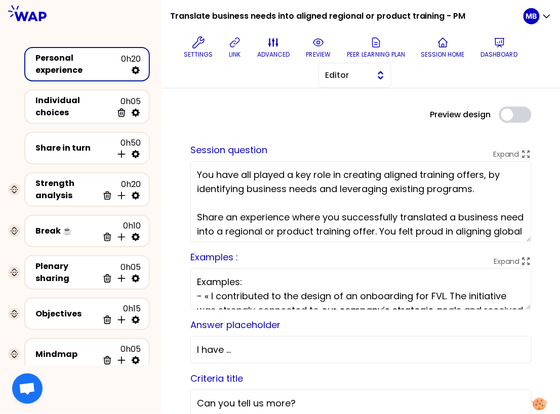
click at [358, 81] on span "Editor" at bounding box center [348, 75] width 46 height 12
click at [358, 118] on span "Facilitator" at bounding box center [361, 117] width 44 height 12
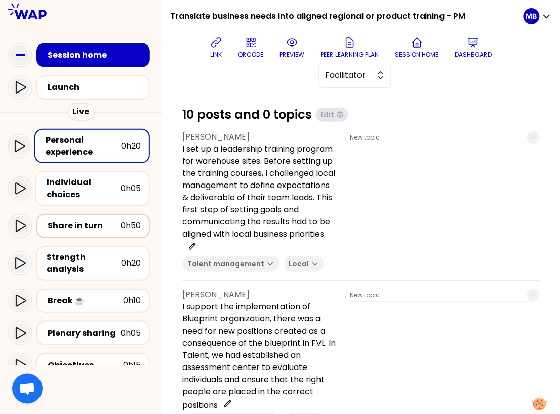
click at [98, 220] on div "Share in turn" at bounding box center [84, 226] width 73 height 12
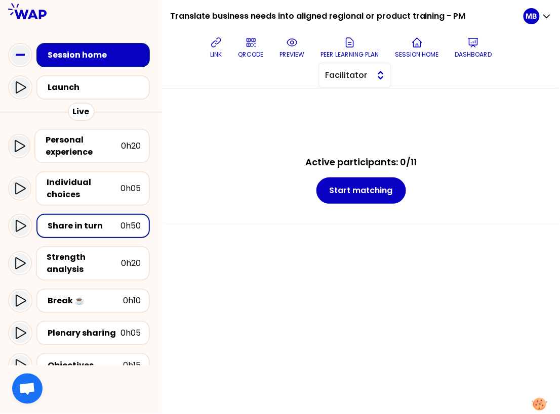
click at [342, 66] on button "Facilitator" at bounding box center [354, 75] width 73 height 25
click at [342, 96] on span "Editor" at bounding box center [361, 101] width 44 height 12
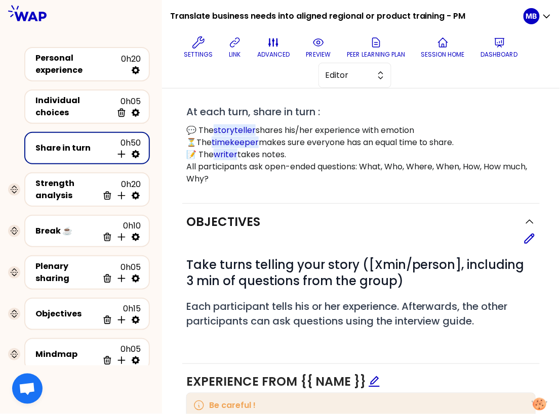
scroll to position [246, 0]
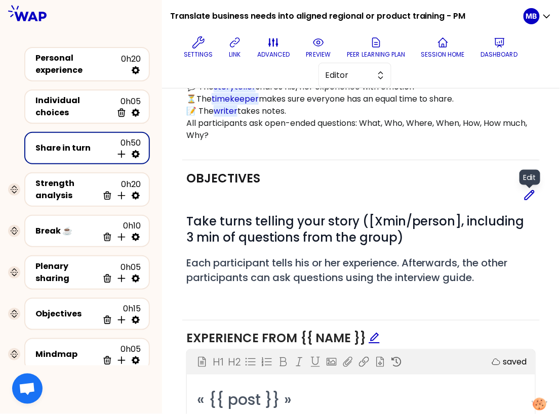
click at [532, 193] on icon at bounding box center [529, 195] width 12 height 12
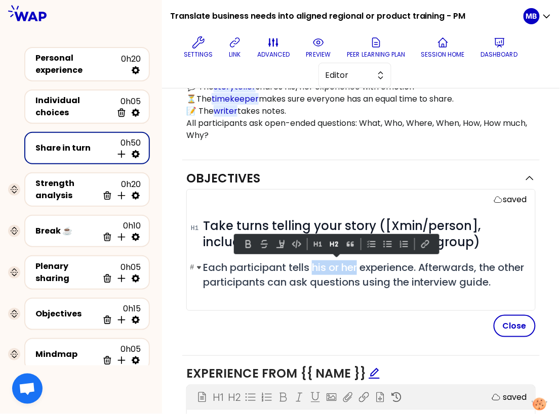
drag, startPoint x: 359, startPoint y: 263, endPoint x: 314, endPoint y: 262, distance: 45.6
click at [314, 262] on span "Each participant tells his or her experience. Afterwards, the other participant…" at bounding box center [365, 275] width 324 height 29
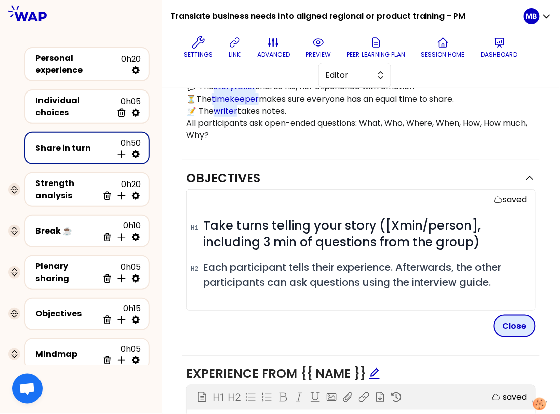
click at [525, 328] on button "Close" at bounding box center [514, 326] width 42 height 22
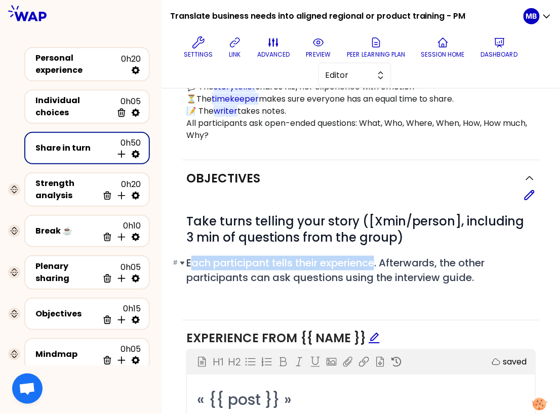
drag, startPoint x: 189, startPoint y: 261, endPoint x: 377, endPoint y: 264, distance: 188.2
click at [377, 264] on span "Each participant tells their experience. Afterwards, the other participants can…" at bounding box center [336, 270] width 301 height 29
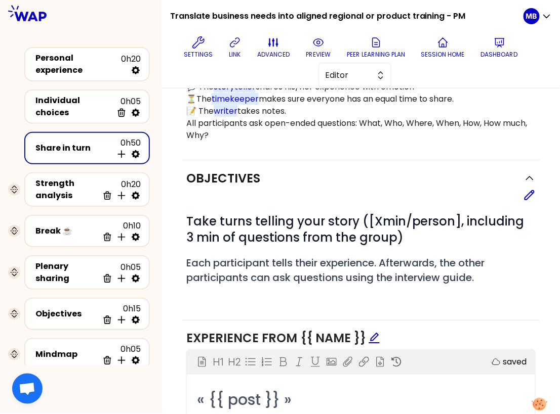
click at [340, 286] on div "# Take turns telling your story ([Xmin/person], including 3 min of questions fr…" at bounding box center [360, 257] width 349 height 89
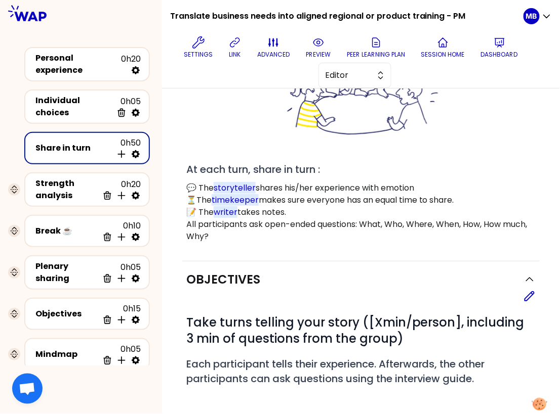
scroll to position [133, 0]
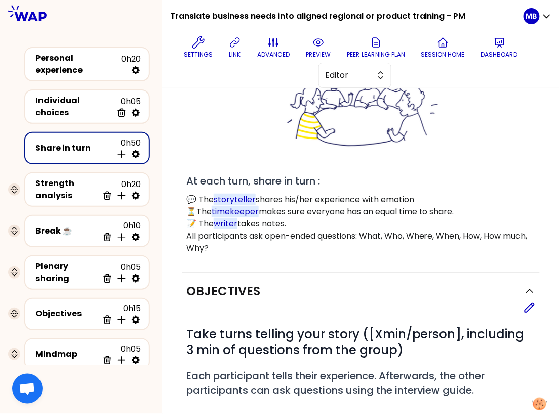
click at [136, 149] on icon at bounding box center [136, 154] width 10 height 10
select select "4"
select select "5"
select select "all"
select select "false"
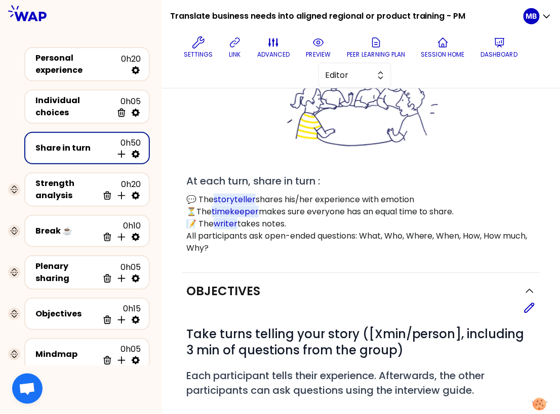
select select "Each"
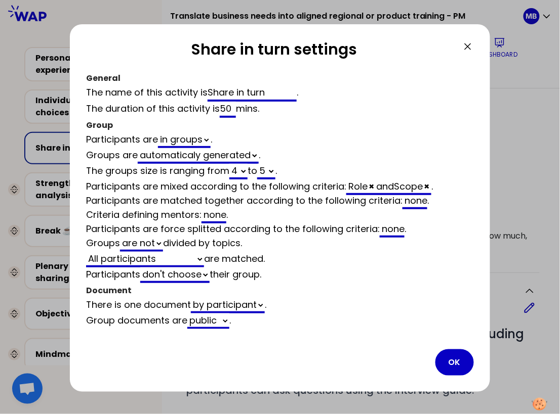
click at [426, 204] on div "none" at bounding box center [414, 201] width 25 height 15
click at [463, 47] on icon at bounding box center [467, 46] width 12 height 12
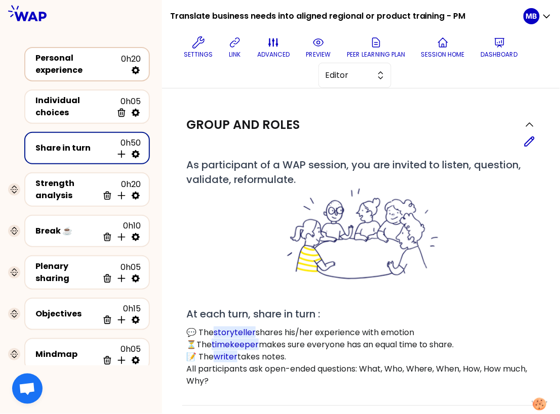
click at [67, 61] on div "Personal experience" at bounding box center [77, 64] width 85 height 24
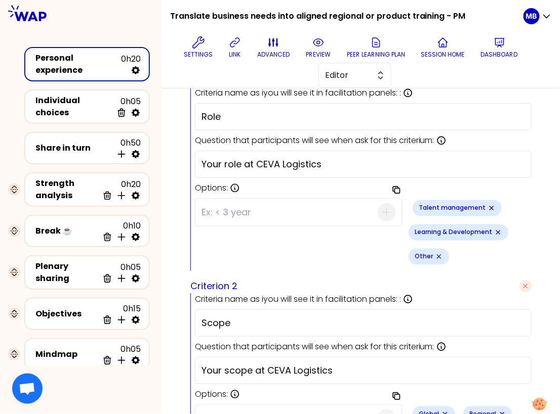
scroll to position [434, 0]
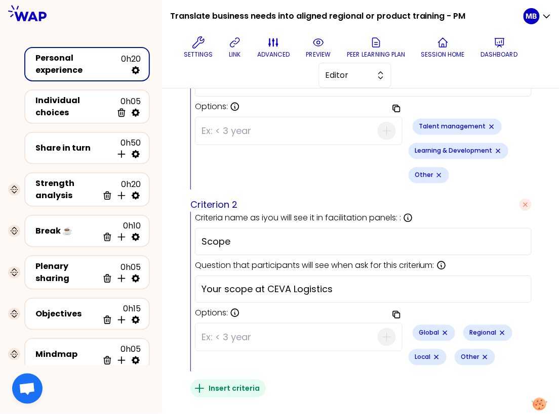
click at [198, 383] on icon "button" at bounding box center [199, 389] width 12 height 12
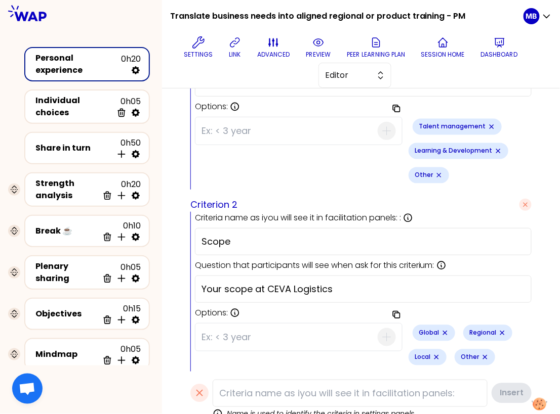
scroll to position [443, 0]
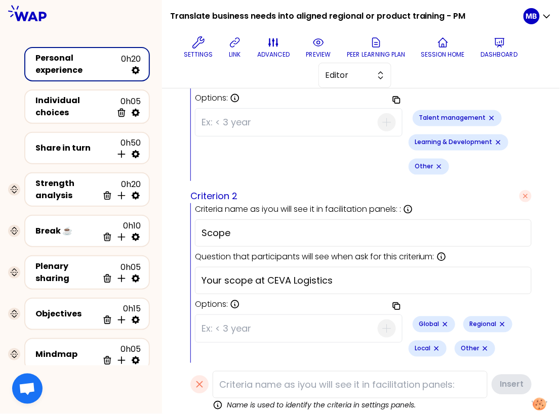
click at [232, 371] on input at bounding box center [349, 384] width 275 height 27
click at [225, 371] on input at bounding box center [349, 384] width 275 height 27
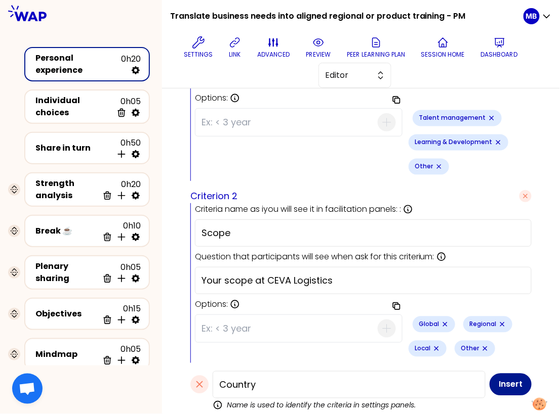
type input "Country"
click at [516, 374] on button "Insert" at bounding box center [510, 385] width 42 height 22
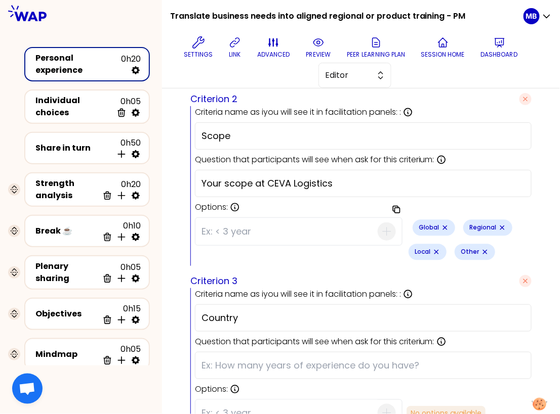
scroll to position [590, 0]
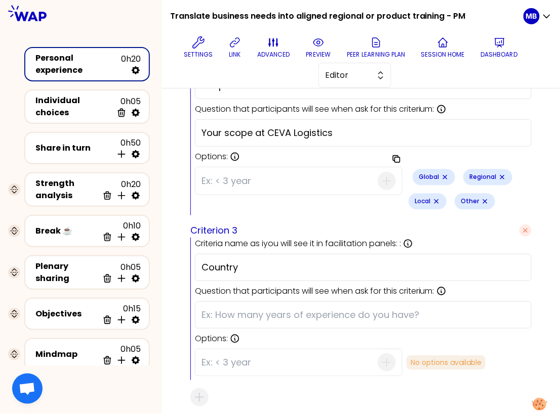
click at [212, 302] on div at bounding box center [363, 315] width 336 height 27
click at [217, 308] on input "text" at bounding box center [362, 315] width 323 height 14
type input "Your country"
click at [222, 350] on input at bounding box center [289, 363] width 176 height 26
click at [523, 229] on icon "button" at bounding box center [525, 231] width 4 height 4
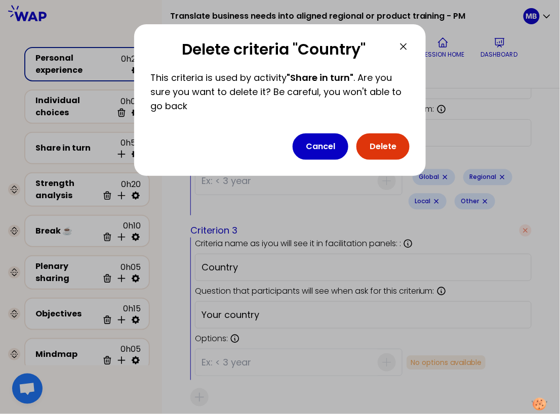
click at [384, 146] on button "Delete" at bounding box center [382, 147] width 53 height 26
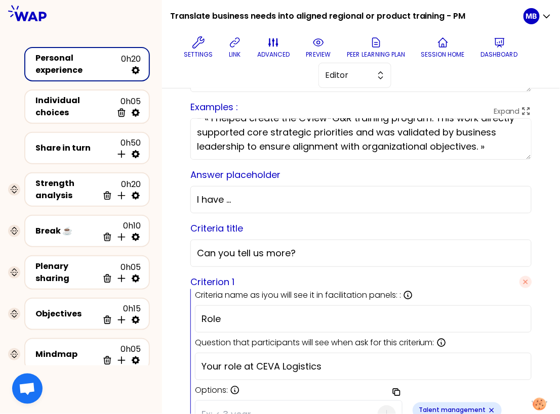
scroll to position [0, 0]
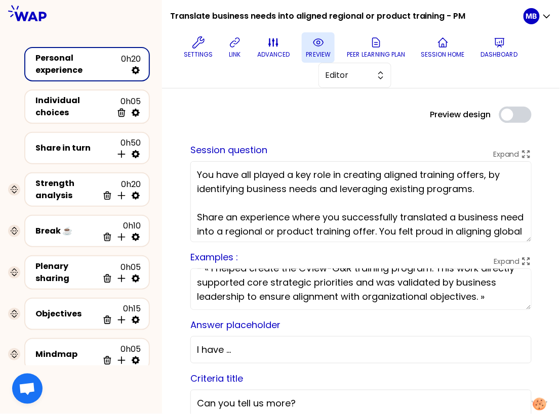
click at [321, 45] on icon at bounding box center [318, 42] width 12 height 12
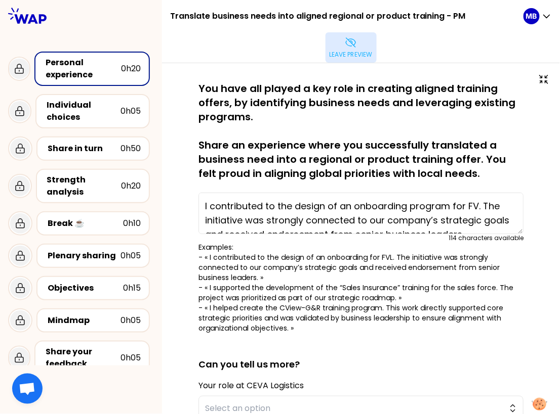
type textarea "I set up a leadership training program for warehouse sites. Before setting up t…"
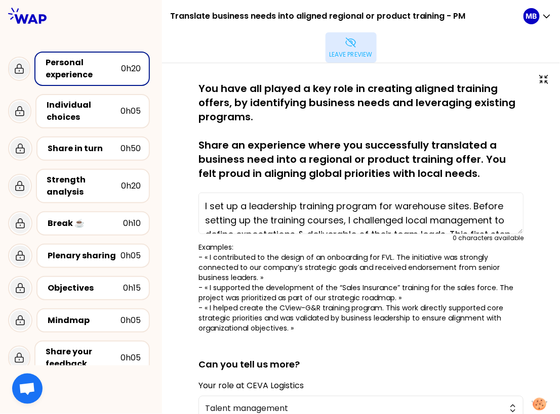
scroll to position [191, 0]
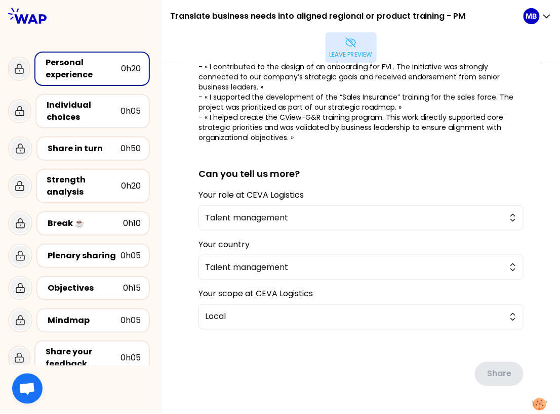
click at [372, 51] on p "Leave preview" at bounding box center [350, 55] width 43 height 8
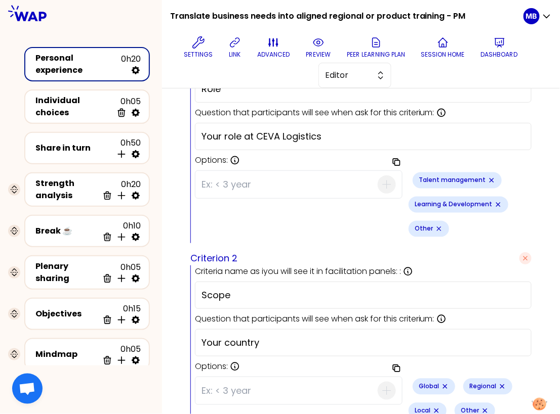
scroll to position [434, 0]
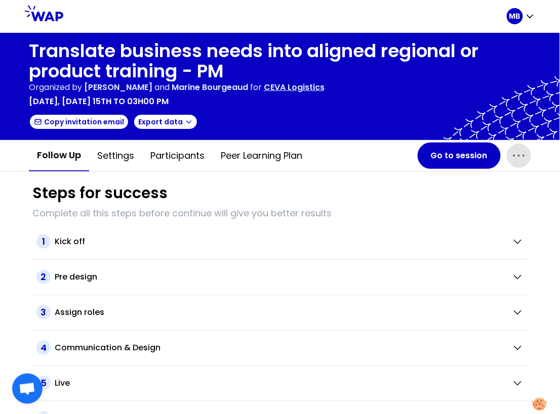
click at [522, 154] on icon "button" at bounding box center [518, 156] width 16 height 16
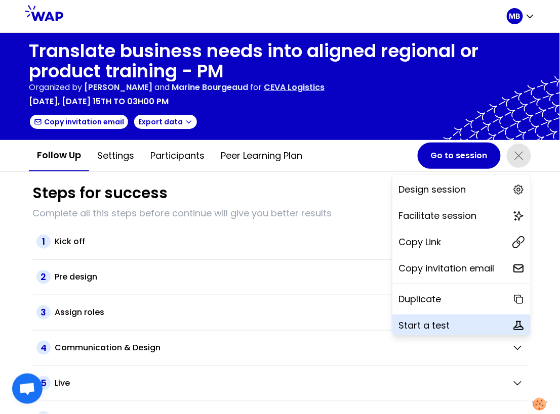
click at [435, 327] on p "Start a test" at bounding box center [423, 326] width 51 height 14
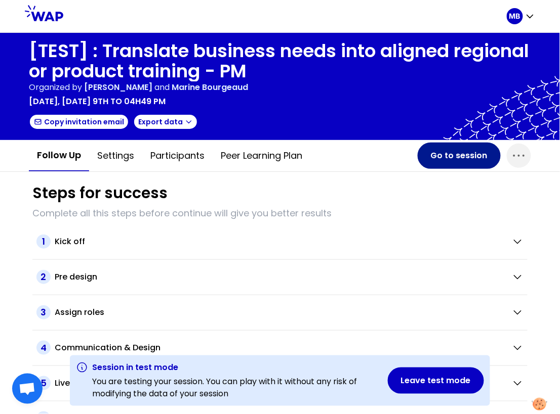
click at [432, 157] on button "Go to session" at bounding box center [458, 156] width 83 height 26
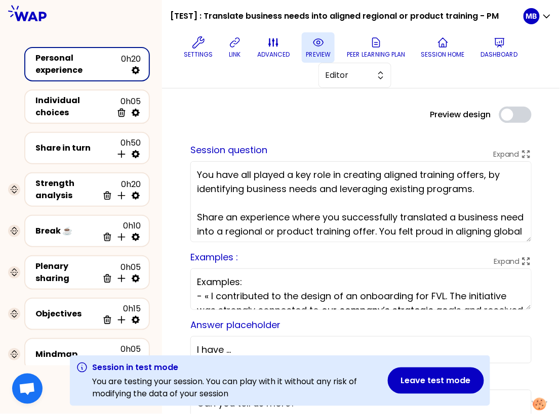
click at [302, 48] on button "preview" at bounding box center [318, 47] width 33 height 30
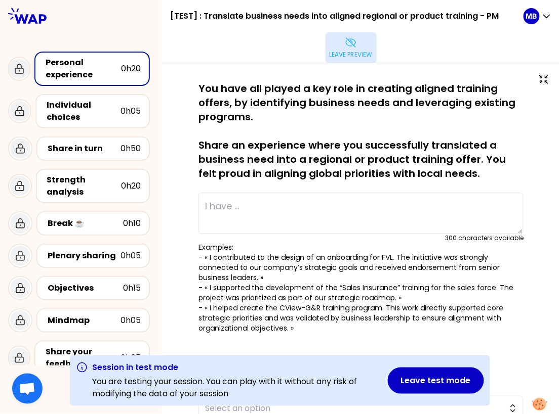
click at [345, 39] on icon at bounding box center [351, 42] width 12 height 12
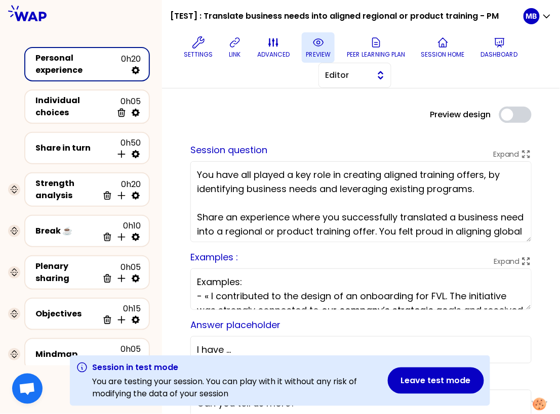
click at [356, 79] on span "Editor" at bounding box center [348, 75] width 46 height 12
click at [354, 113] on span "Facilitator" at bounding box center [361, 117] width 44 height 12
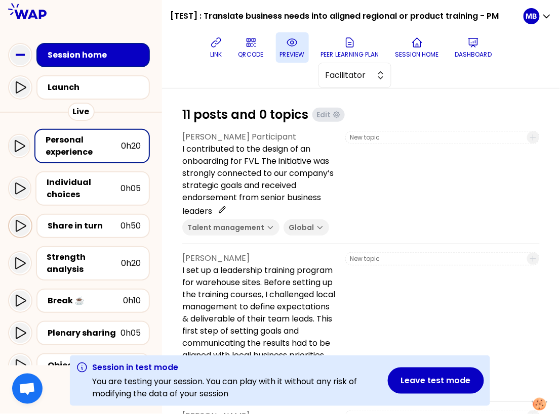
click at [25, 222] on icon at bounding box center [20, 226] width 12 height 12
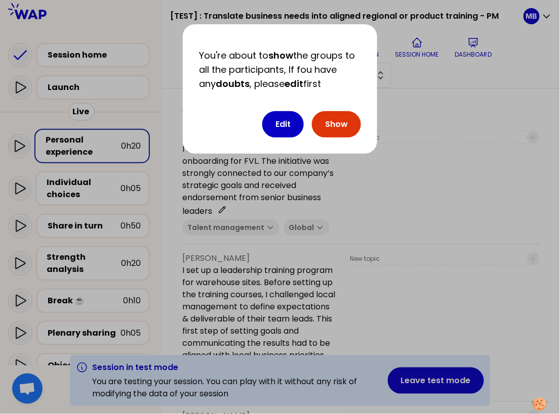
click at [330, 123] on button "Show" at bounding box center [336, 124] width 49 height 26
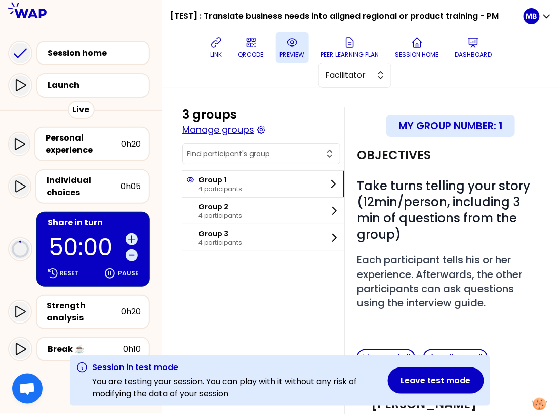
click at [230, 130] on button "Manage groups" at bounding box center [218, 130] width 72 height 14
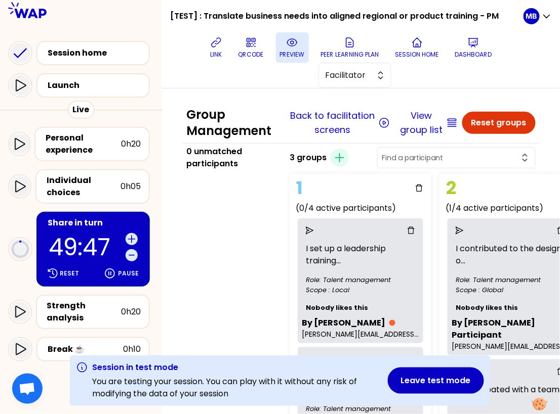
click at [282, 46] on button "preview" at bounding box center [292, 47] width 33 height 30
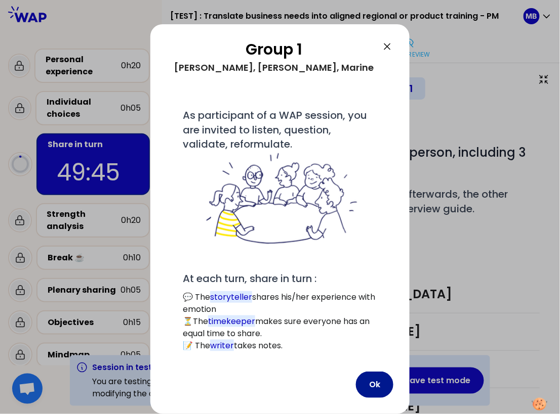
click at [381, 387] on button "Ok" at bounding box center [374, 385] width 37 height 26
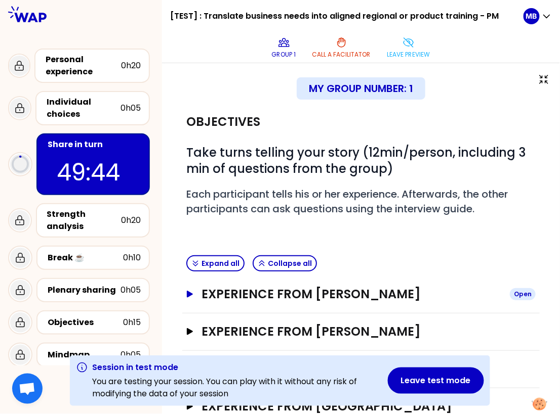
click at [330, 290] on h3 "Experience from [PERSON_NAME]" at bounding box center [351, 294] width 300 height 16
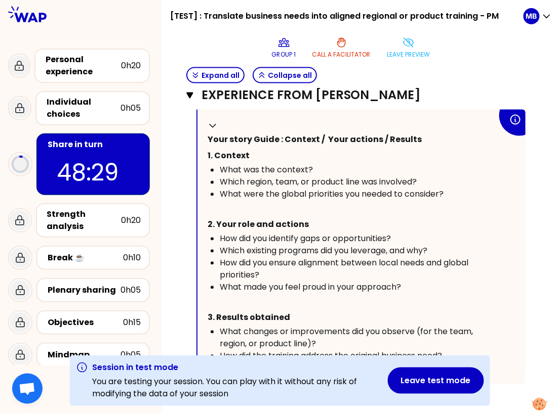
scroll to position [412, 0]
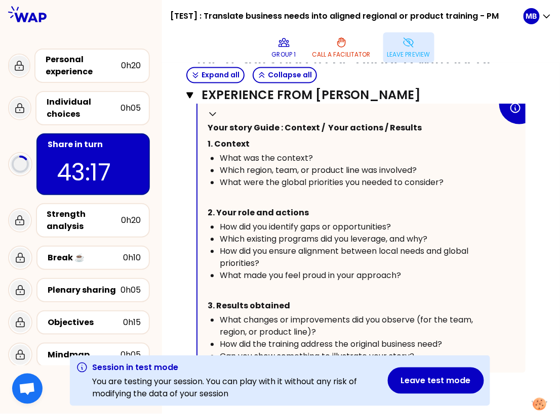
click at [399, 48] on button "Leave preview" at bounding box center [408, 47] width 51 height 30
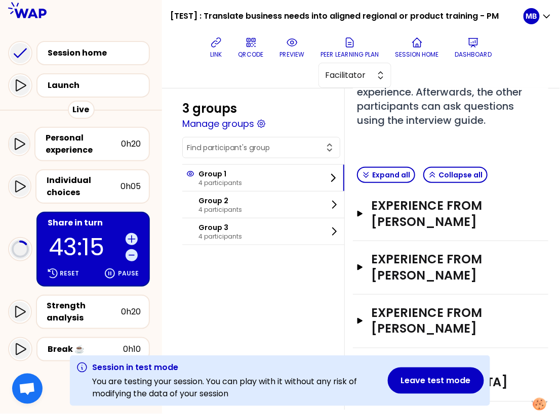
scroll to position [195, 0]
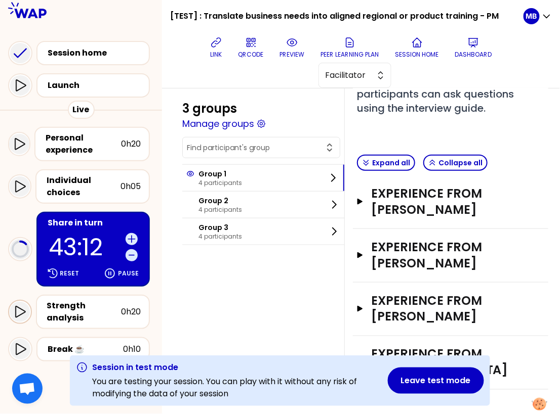
click at [16, 309] on icon at bounding box center [21, 312] width 10 height 12
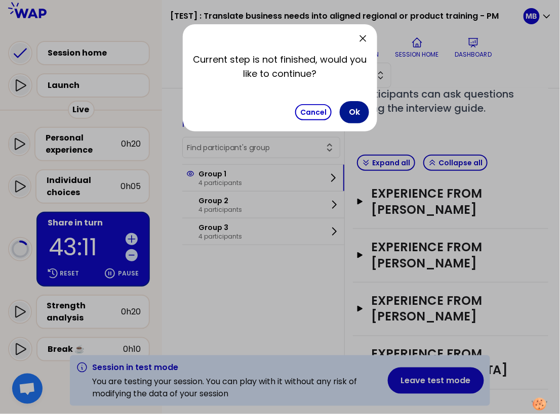
click at [357, 117] on button "Ok" at bounding box center [353, 112] width 29 height 22
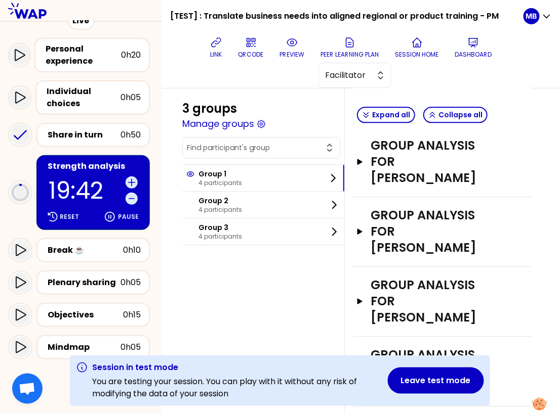
scroll to position [157, 0]
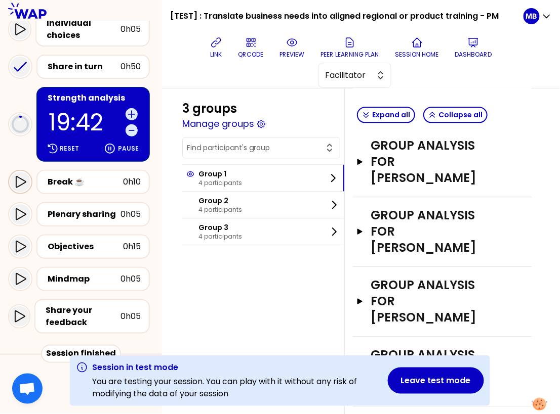
click at [23, 180] on icon at bounding box center [21, 183] width 10 height 12
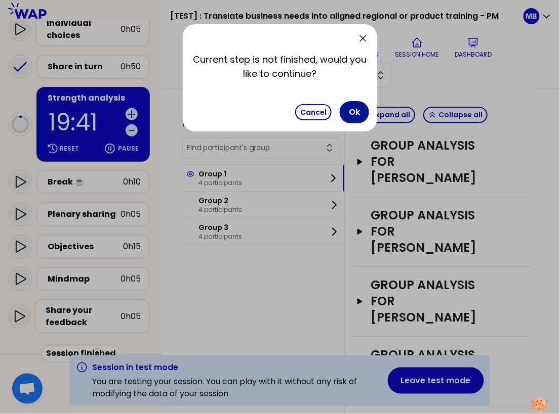
click at [364, 112] on button "Ok" at bounding box center [353, 112] width 29 height 22
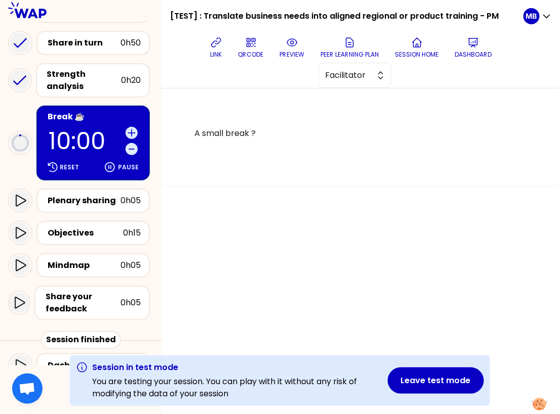
scroll to position [195, 0]
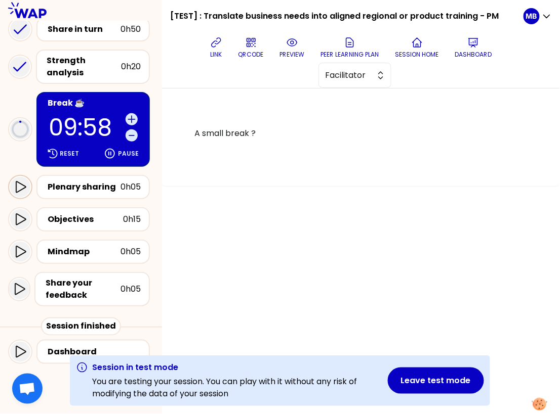
click at [23, 189] on icon at bounding box center [20, 187] width 12 height 12
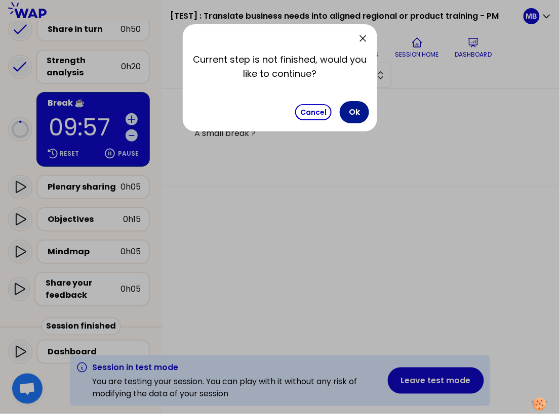
click at [353, 117] on button "Ok" at bounding box center [353, 112] width 29 height 22
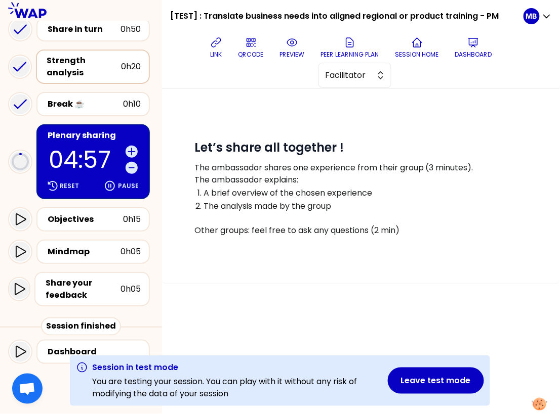
click at [59, 70] on div "Strength analysis" at bounding box center [84, 67] width 74 height 24
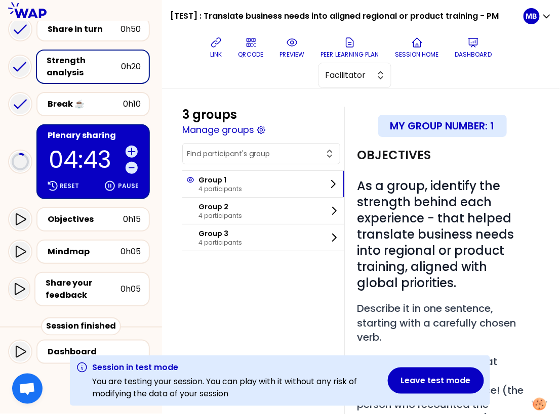
click at [89, 138] on div "Plenary sharing" at bounding box center [94, 136] width 93 height 12
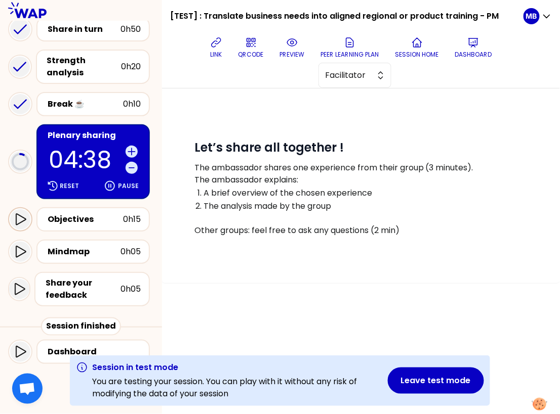
click at [18, 215] on icon at bounding box center [20, 219] width 12 height 12
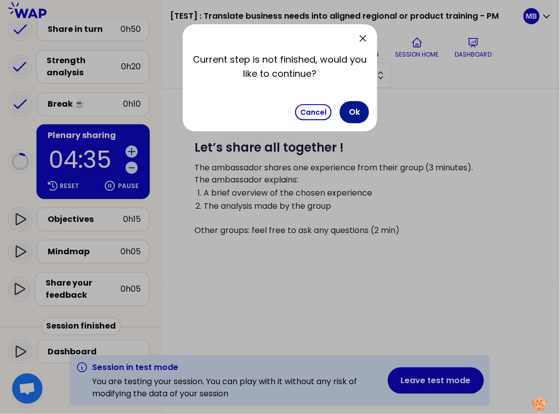
click at [356, 111] on button "Ok" at bounding box center [353, 112] width 29 height 22
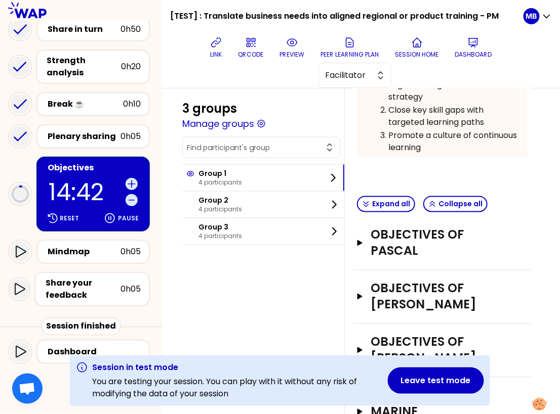
scroll to position [382, 0]
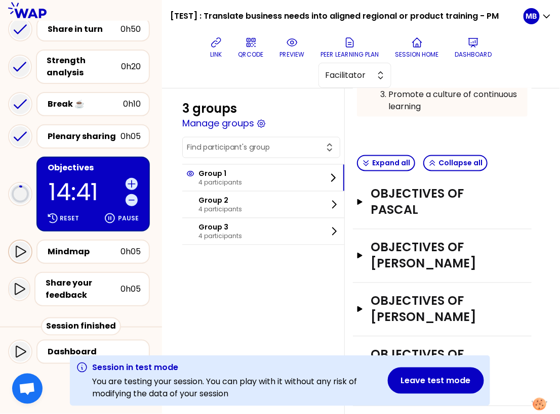
click at [14, 255] on icon at bounding box center [20, 252] width 12 height 12
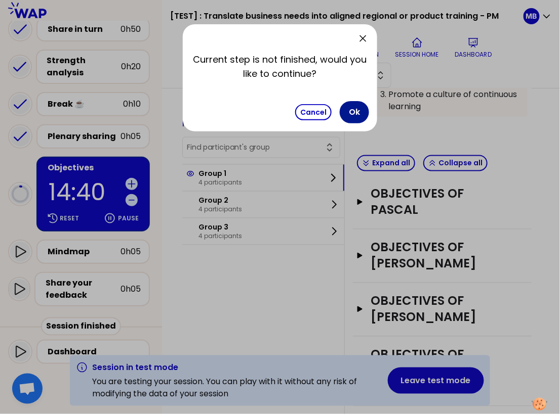
click at [348, 116] on button "Ok" at bounding box center [353, 112] width 29 height 22
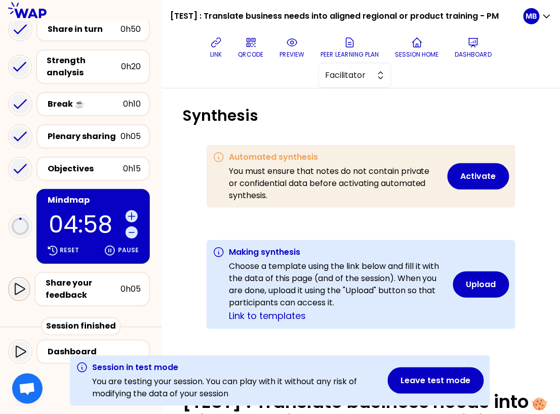
click at [17, 287] on icon at bounding box center [19, 289] width 12 height 12
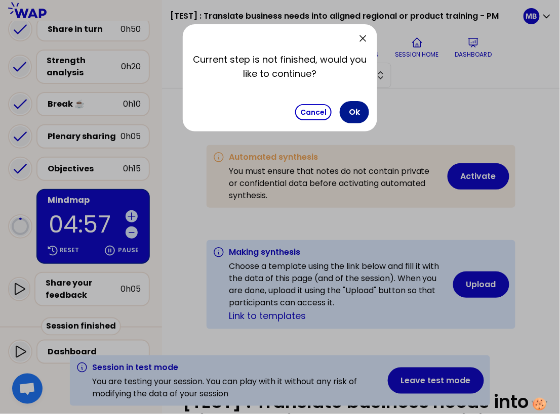
click at [352, 114] on button "Ok" at bounding box center [353, 112] width 29 height 22
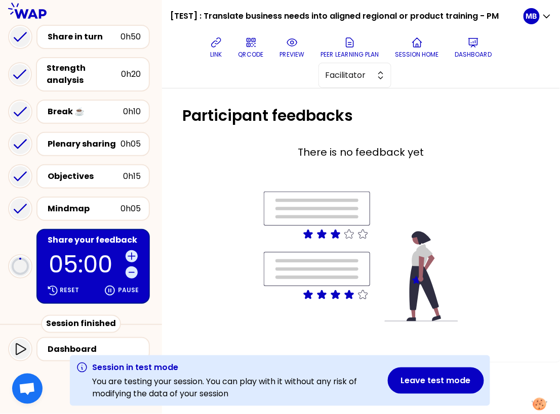
scroll to position [186, 0]
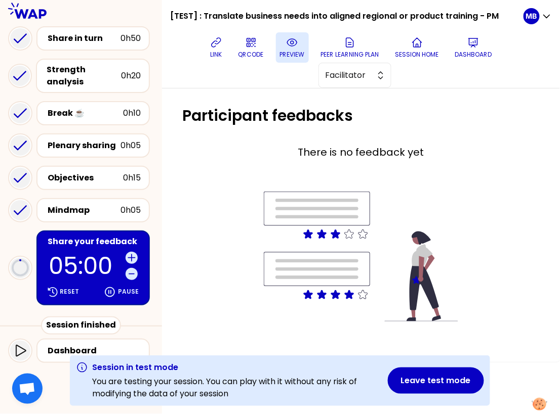
click at [284, 33] on button "preview" at bounding box center [292, 47] width 33 height 30
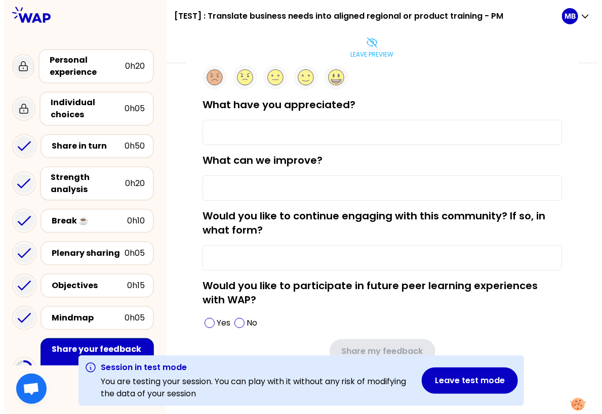
scroll to position [24, 0]
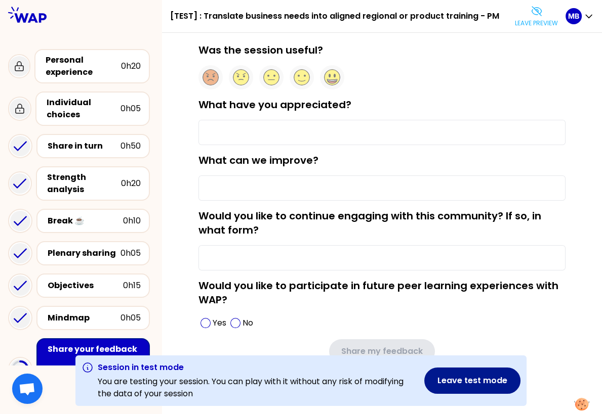
click at [482, 377] on button "Leave test mode" at bounding box center [472, 381] width 96 height 26
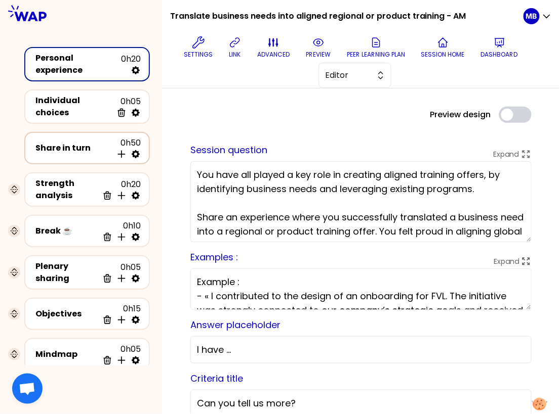
click at [62, 150] on div "Share in turn 0h50 Insert activity below" at bounding box center [86, 148] width 107 height 22
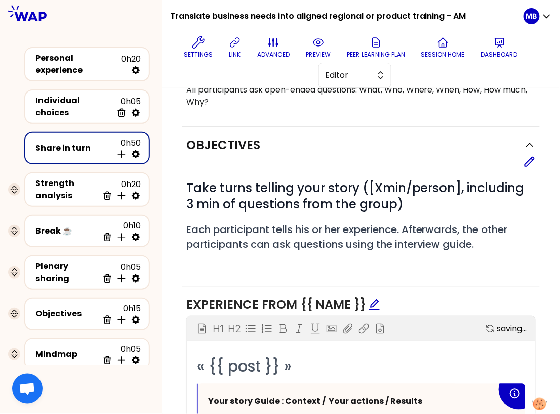
scroll to position [343, 0]
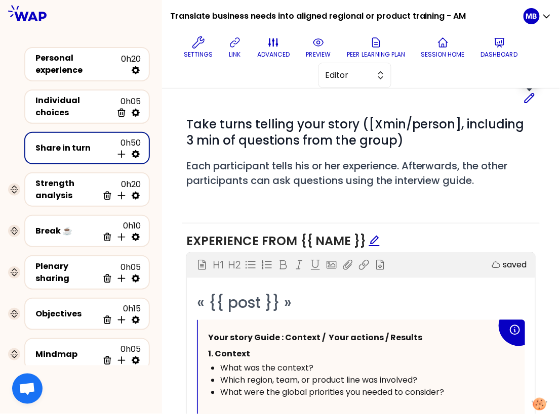
click at [526, 99] on icon at bounding box center [529, 98] width 12 height 12
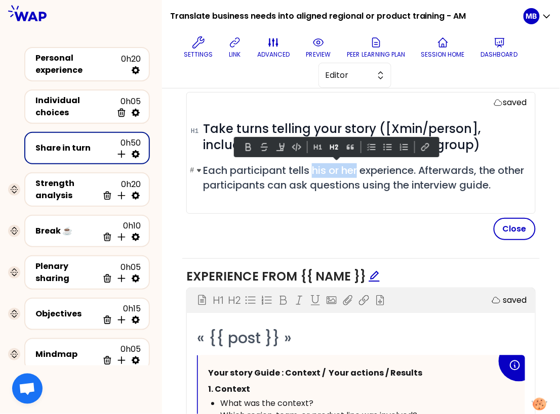
drag, startPoint x: 360, startPoint y: 165, endPoint x: 314, endPoint y: 165, distance: 46.0
click at [314, 165] on span "Each participant tells his or her experience. Afterwards, the other participant…" at bounding box center [365, 177] width 324 height 29
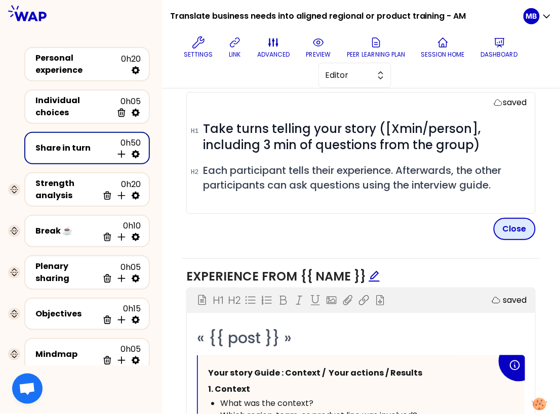
click at [512, 228] on button "Close" at bounding box center [514, 229] width 42 height 22
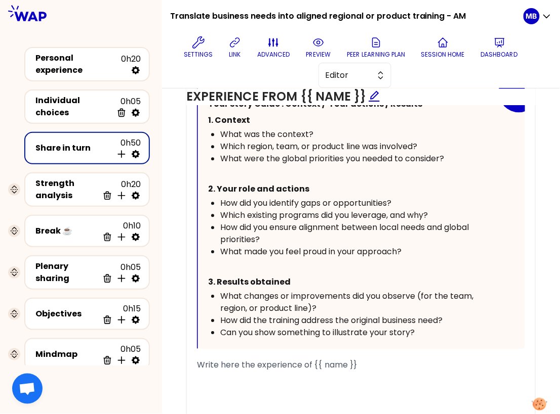
scroll to position [654, 0]
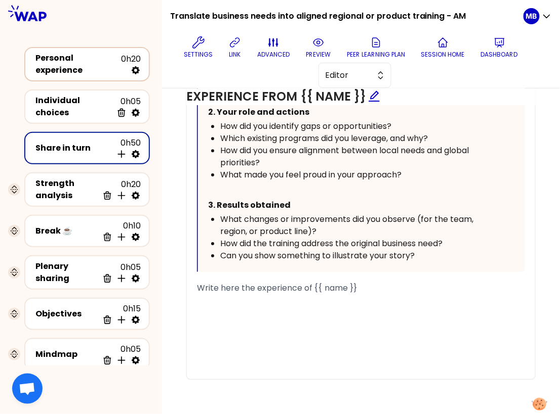
click at [61, 63] on div "Personal experience" at bounding box center [77, 64] width 85 height 24
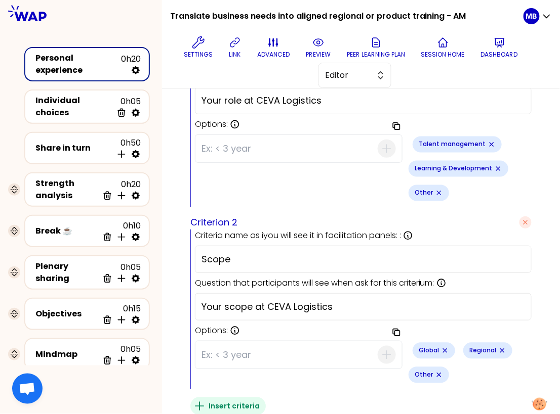
click at [197, 401] on icon "button" at bounding box center [199, 407] width 12 height 12
click at [232, 398] on input at bounding box center [349, 411] width 275 height 27
type input "Country"
click at [504, 400] on button "Insert" at bounding box center [510, 411] width 42 height 22
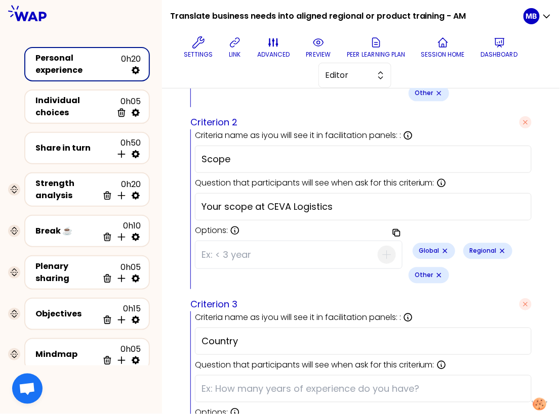
scroll to position [573, 0]
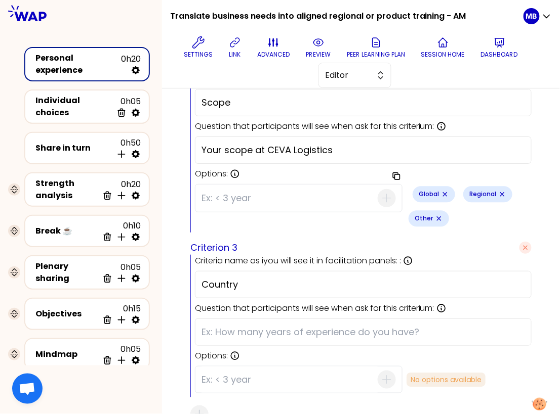
click at [219, 325] on input "text" at bounding box center [362, 332] width 323 height 14
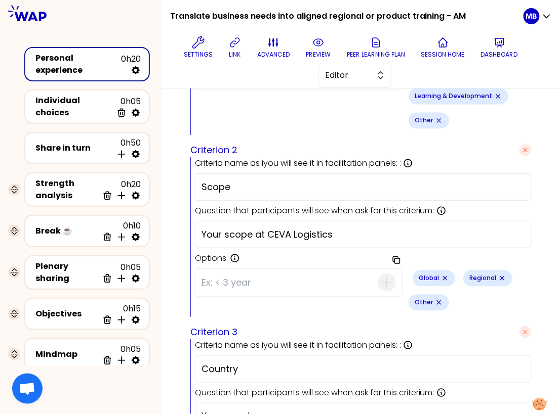
scroll to position [576, 0]
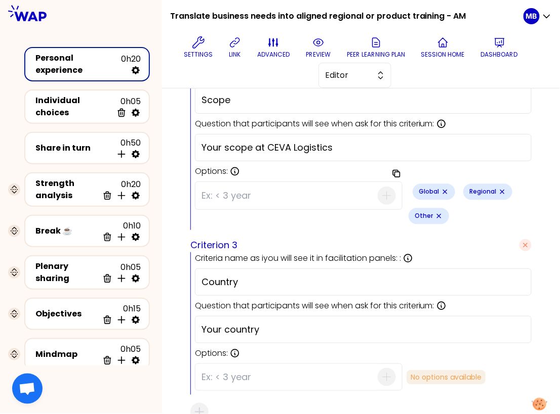
type input "Your country"
click at [443, 212] on icon "Remove small badge" at bounding box center [439, 216] width 8 height 8
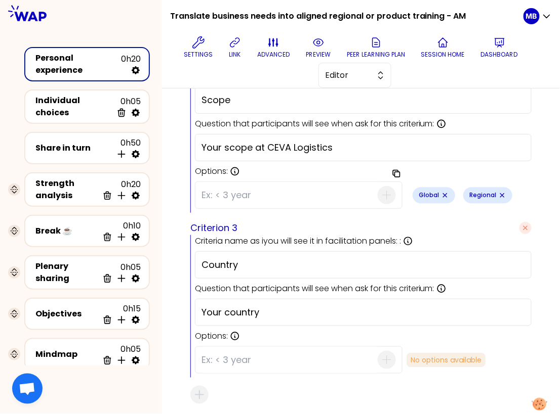
click at [253, 182] on input at bounding box center [289, 195] width 176 height 26
type input "Local"
click at [380, 189] on icon "button" at bounding box center [386, 195] width 12 height 12
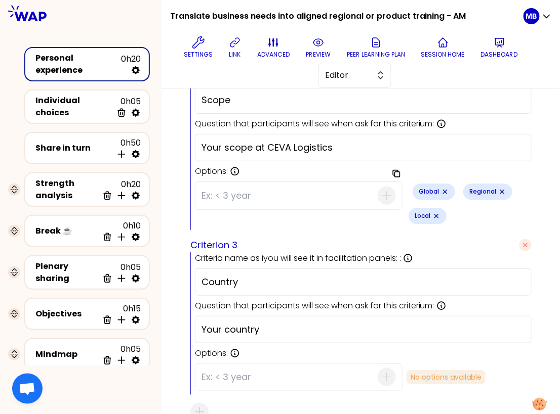
click at [256, 183] on input at bounding box center [289, 196] width 176 height 26
type input "Other"
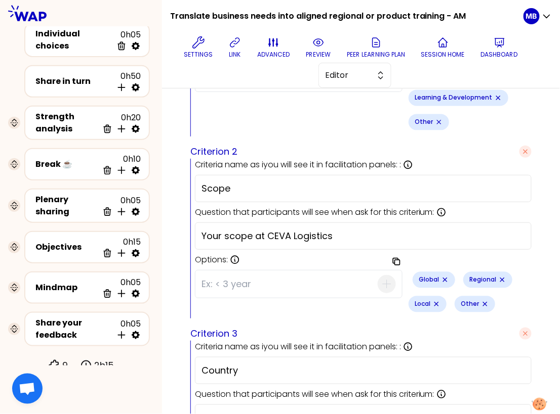
scroll to position [597, 0]
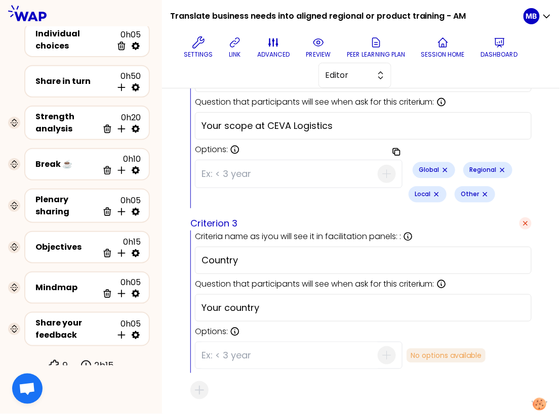
click at [527, 222] on icon "button" at bounding box center [525, 224] width 4 height 4
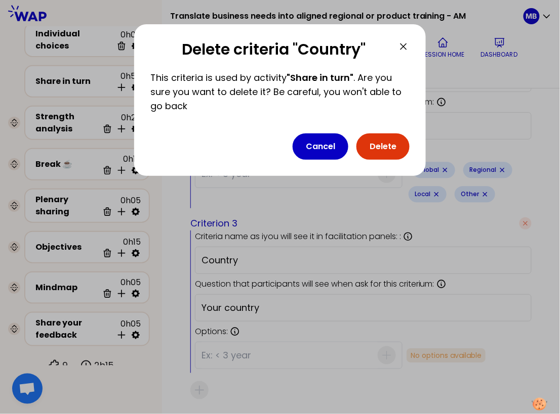
click at [378, 146] on button "Delete" at bounding box center [382, 147] width 53 height 26
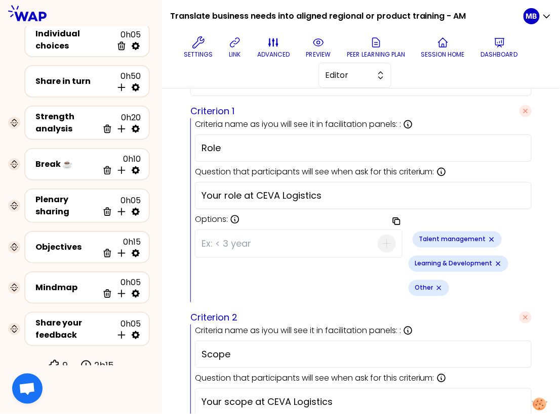
scroll to position [279, 0]
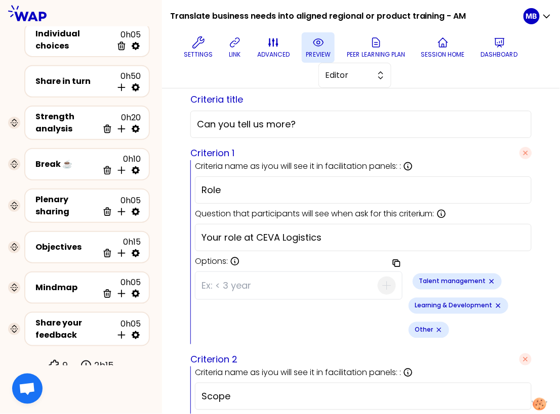
click at [315, 46] on icon at bounding box center [318, 42] width 10 height 7
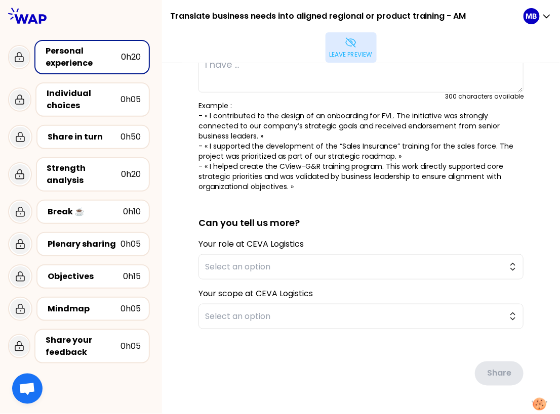
type textarea "I redesigned an long onboarding program, reducing it from 3 months to 4 weeks. …"
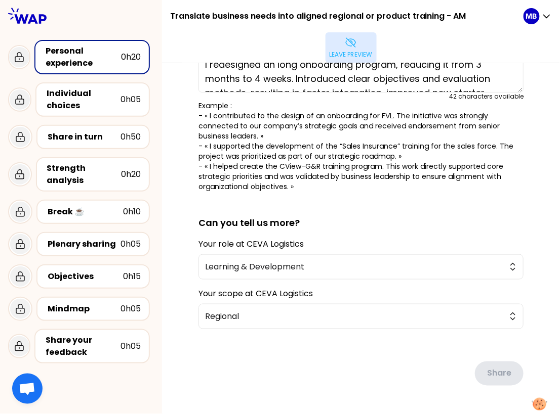
scroll to position [142, 0]
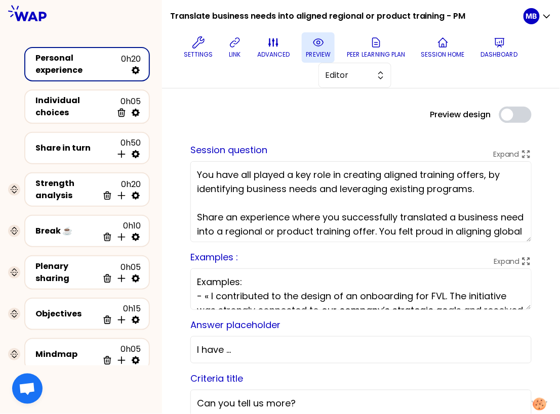
click at [321, 45] on icon at bounding box center [318, 42] width 12 height 12
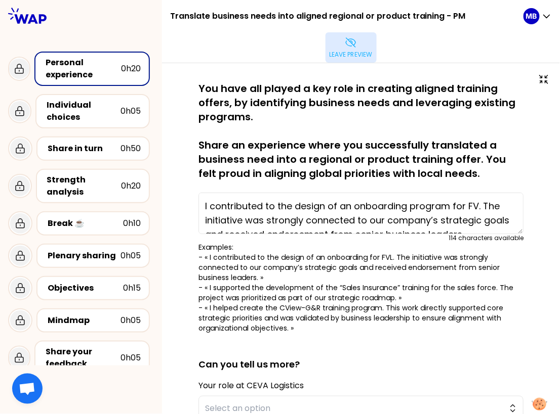
type textarea "I set up a leadership training program for warehouse sites. Before setting up t…"
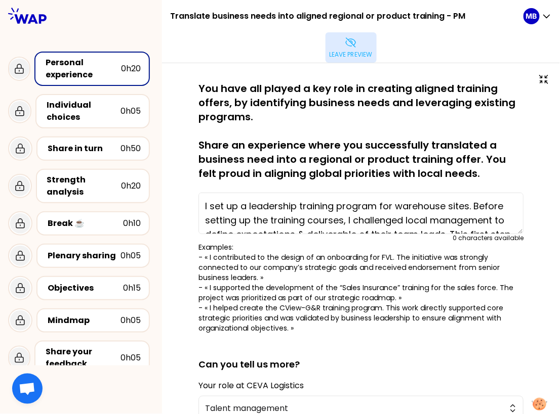
scroll to position [165, 0]
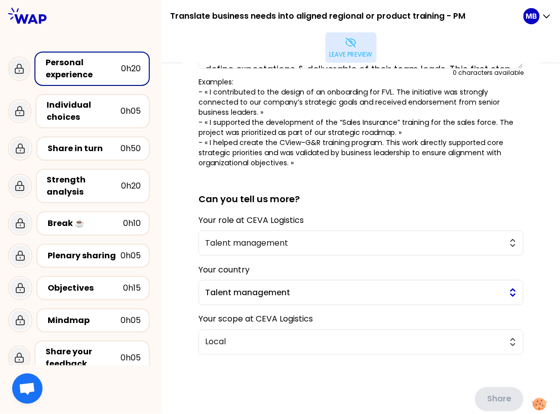
click at [278, 280] on button "Talent management" at bounding box center [360, 292] width 325 height 25
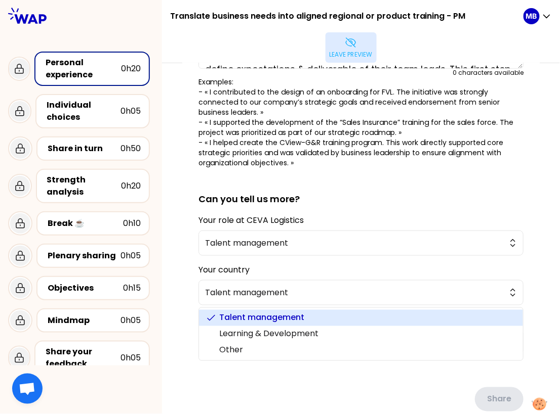
click at [168, 255] on div "saved You have all played a key role in creating aligned training offers, by id…" at bounding box center [361, 185] width 398 height 575
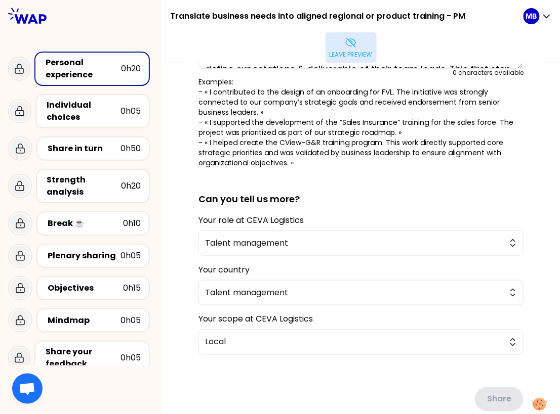
scroll to position [0, 0]
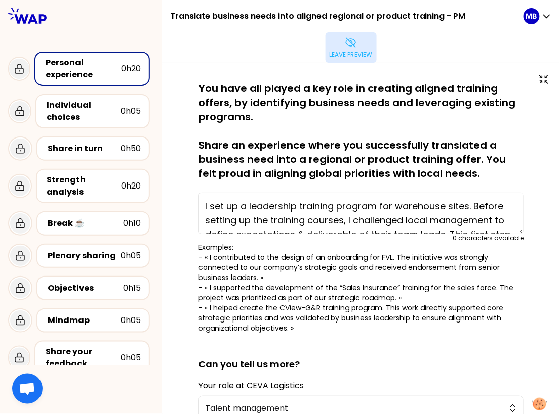
click at [372, 51] on p "Leave preview" at bounding box center [350, 55] width 43 height 8
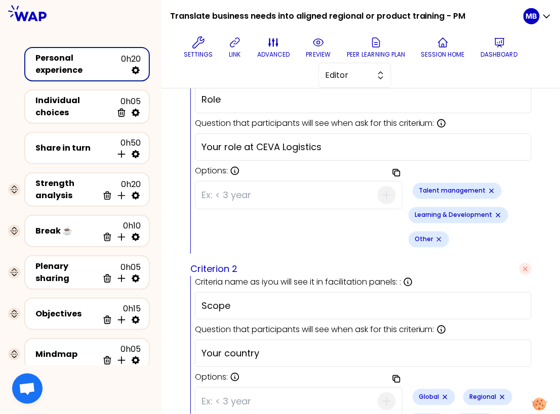
scroll to position [333, 0]
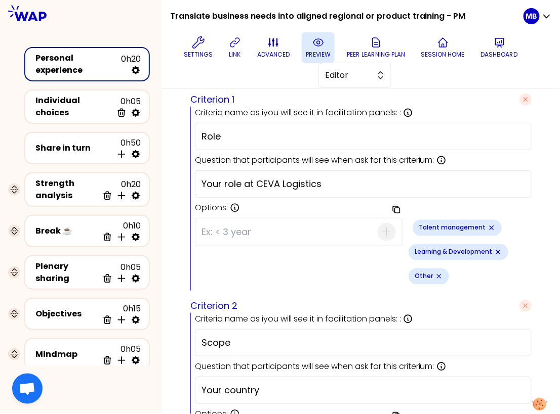
click at [319, 49] on button "preview" at bounding box center [318, 47] width 33 height 30
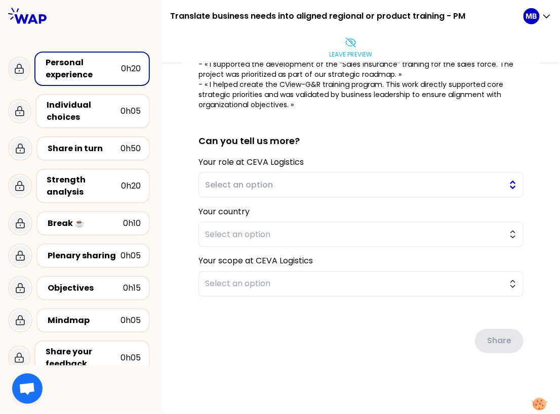
scroll to position [191, 0]
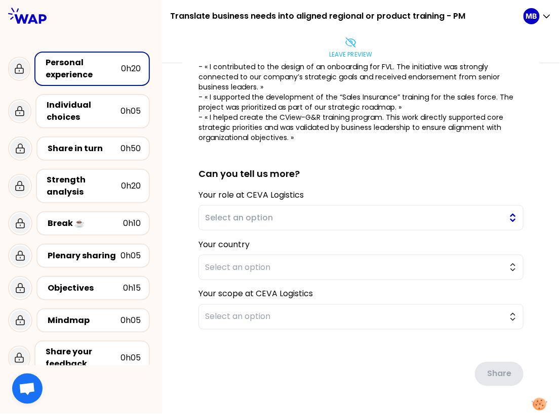
type textarea "I set up a leadership training program for warehouse sites. Before setting up t…"
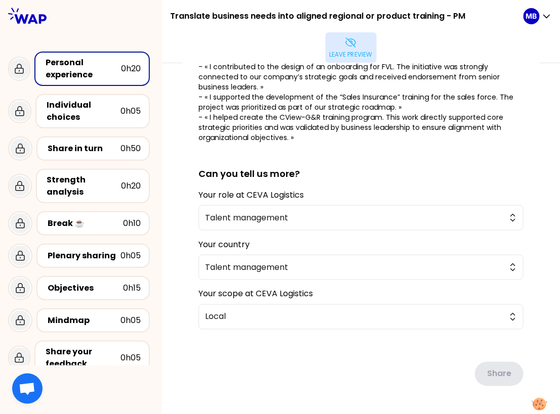
click at [376, 32] on button "Leave preview" at bounding box center [350, 47] width 51 height 30
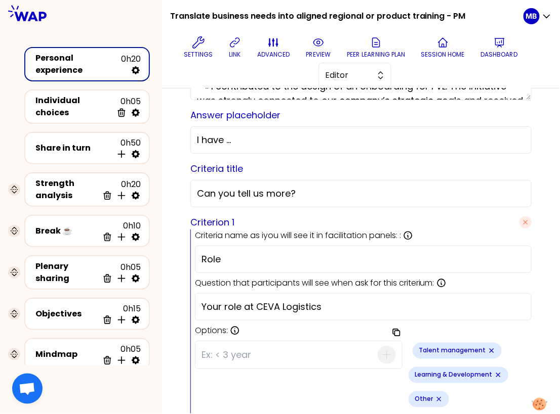
scroll to position [434, 0]
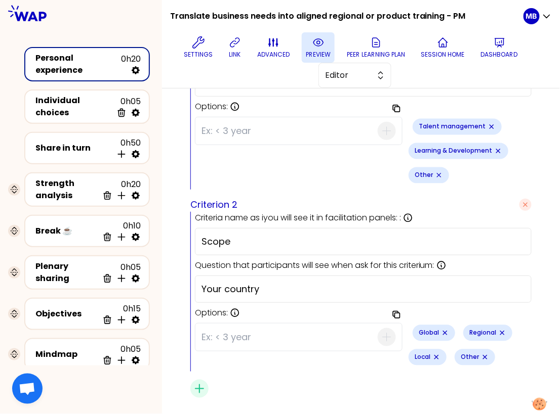
click at [325, 48] on button "preview" at bounding box center [318, 47] width 33 height 30
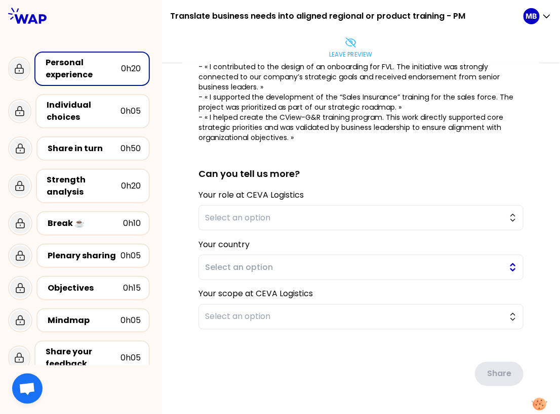
type textarea "I set up a leadership training program for warehouse sites. Before setting up t…"
click at [266, 262] on span "Talent management" at bounding box center [353, 268] width 297 height 12
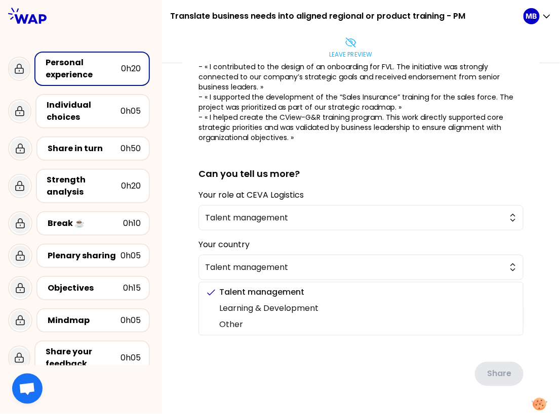
click at [187, 228] on div "saved You have all played a key role in creating aligned training offers, by id…" at bounding box center [360, 159] width 357 height 536
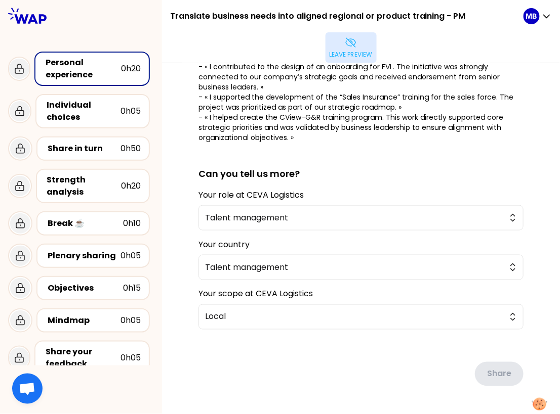
click at [376, 32] on button "Leave preview" at bounding box center [350, 47] width 51 height 30
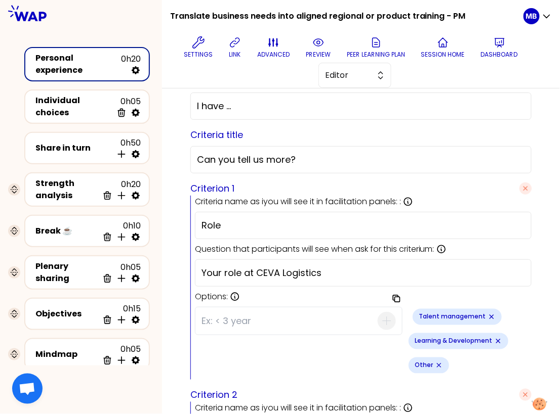
scroll to position [287, 0]
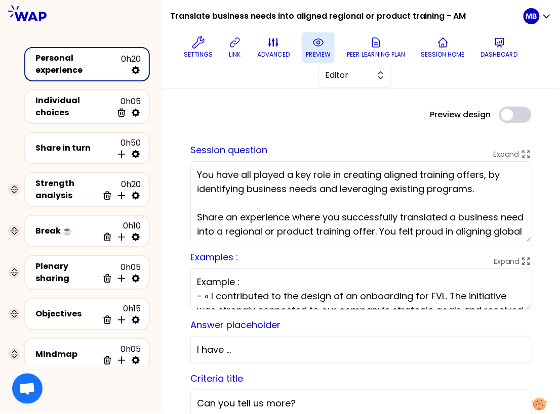
click at [306, 57] on p "preview" at bounding box center [318, 55] width 25 height 8
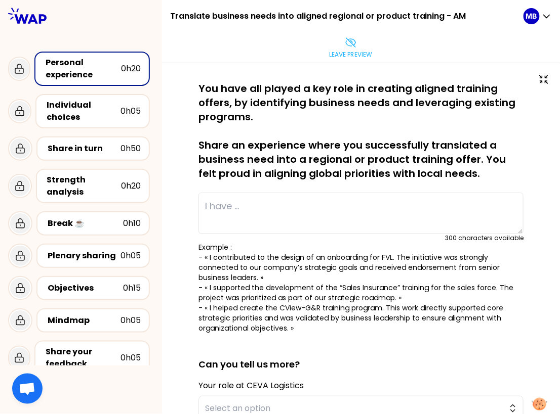
type textarea "I redesigned an long onboarding program, reducing it from 3 months to 4 weeks. …"
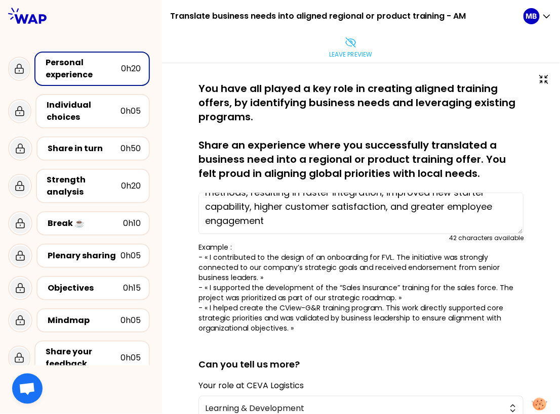
scroll to position [142, 0]
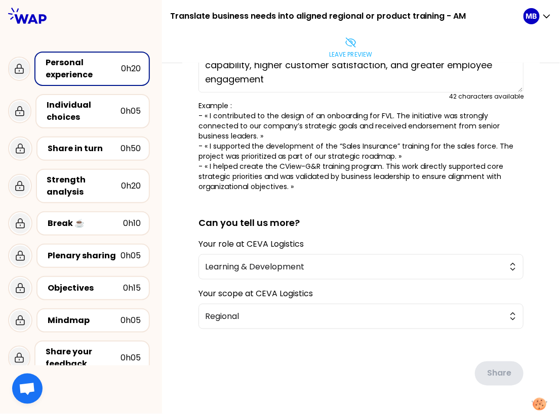
click at [372, 51] on p "Leave preview" at bounding box center [350, 55] width 43 height 8
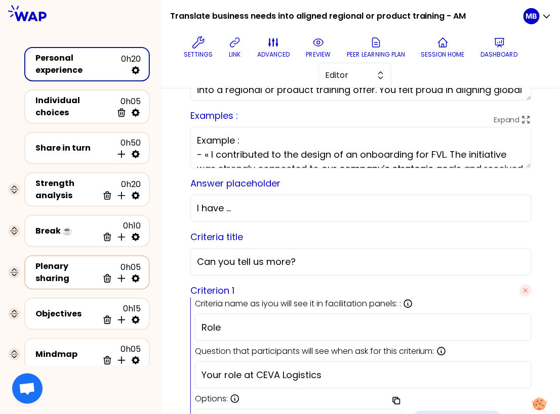
click at [137, 274] on icon at bounding box center [136, 279] width 10 height 10
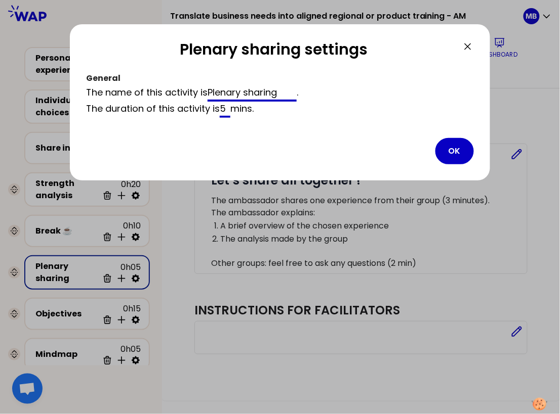
click at [232, 242] on div "Plenary sharing settings General The name of this activity is Plenary sharing .…" at bounding box center [280, 219] width 420 height 390
click at [444, 150] on button "OK" at bounding box center [454, 151] width 38 height 26
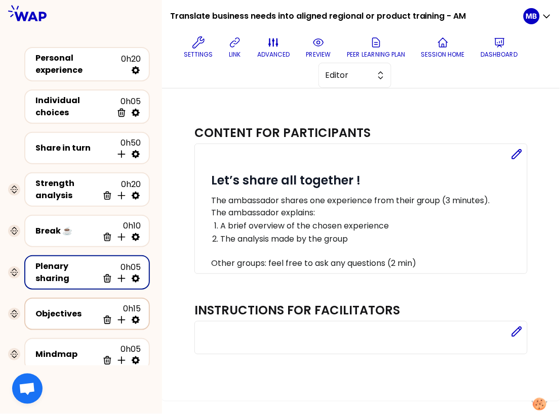
click at [136, 315] on icon at bounding box center [136, 320] width 10 height 10
select select "same_as"
select select "false"
select select "Each"
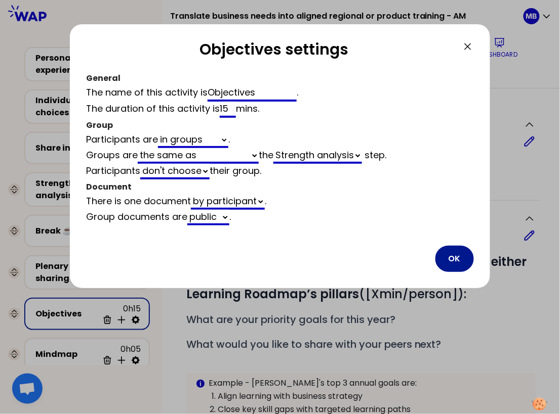
click at [456, 265] on button "OK" at bounding box center [454, 259] width 38 height 26
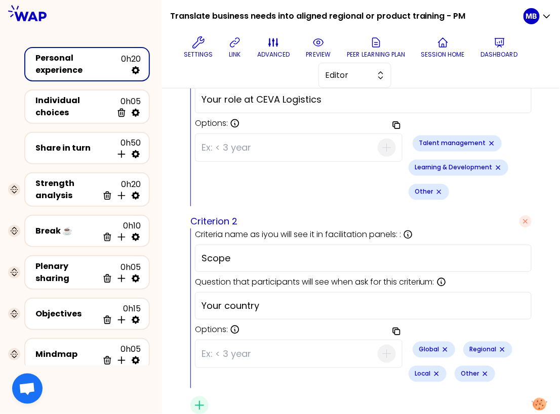
scroll to position [434, 0]
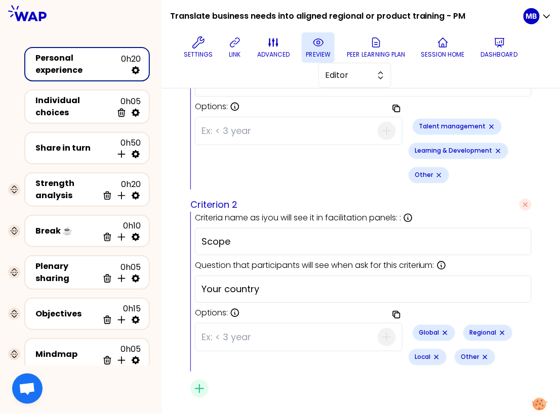
click at [302, 52] on button "preview" at bounding box center [318, 47] width 33 height 30
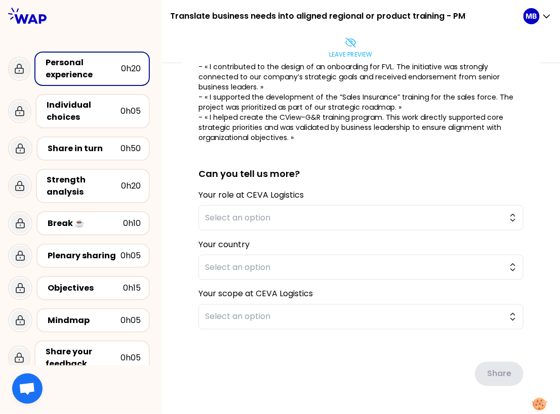
type textarea "I set up a leadership training program for warehouse sites. Before setting up t…"
click at [228, 262] on span "Talent management" at bounding box center [353, 268] width 297 height 12
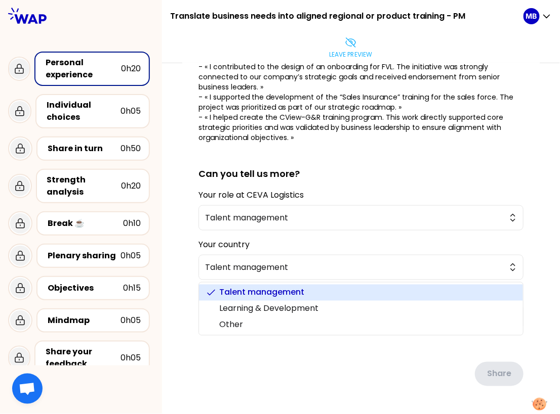
click at [192, 243] on div "saved You have all played a key role in creating aligned training offers, by id…" at bounding box center [360, 159] width 357 height 536
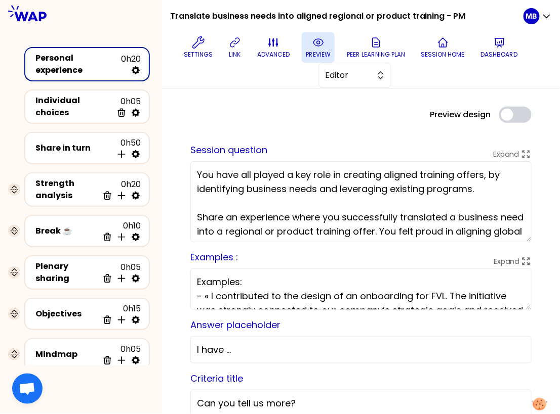
click at [316, 52] on p "preview" at bounding box center [318, 55] width 25 height 8
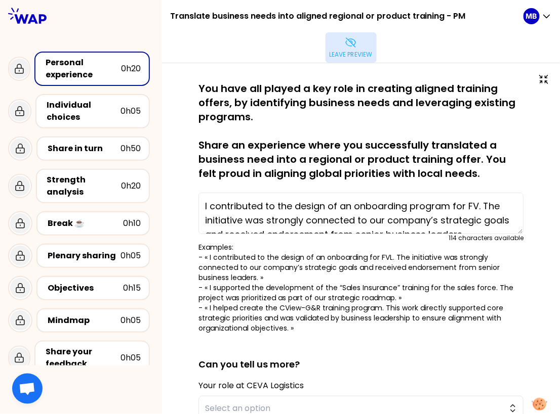
type textarea "I set up a leadership training program for warehouse sites. Before setting up t…"
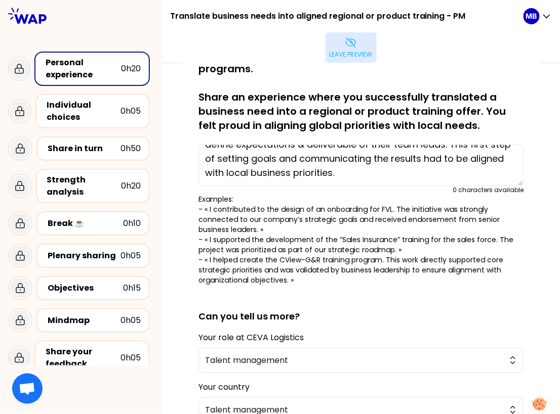
scroll to position [128, 0]
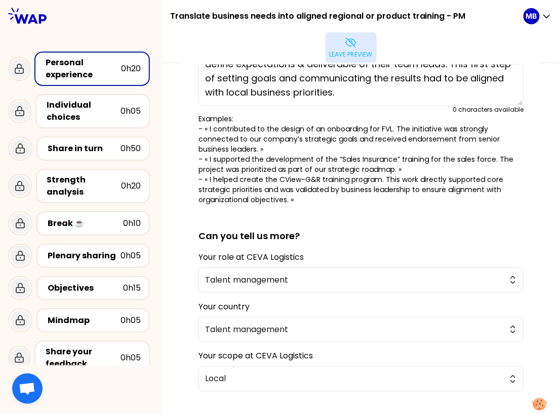
click at [357, 36] on icon at bounding box center [351, 42] width 12 height 12
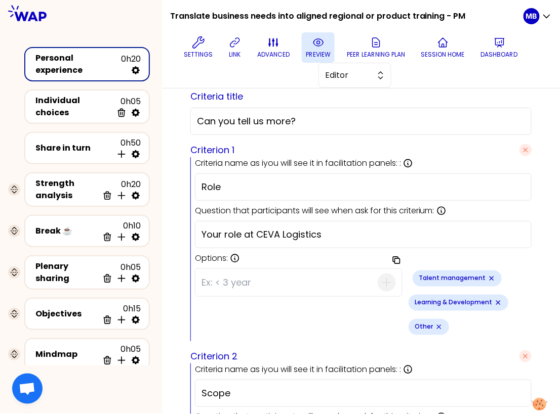
scroll to position [408, 0]
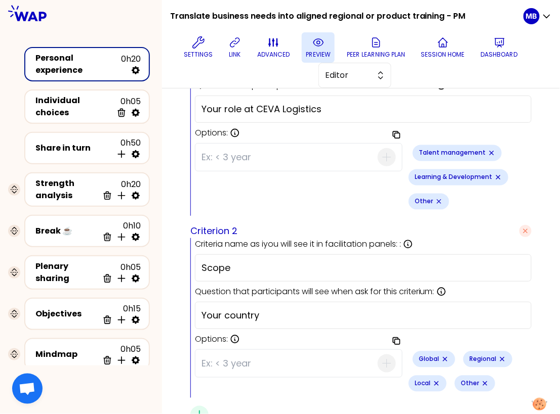
drag, startPoint x: 273, startPoint y: 289, endPoint x: 156, endPoint y: 289, distance: 116.9
click at [156, 289] on div "Translate business needs into aligned regional or product training - PM Setting…" at bounding box center [280, 207] width 560 height 414
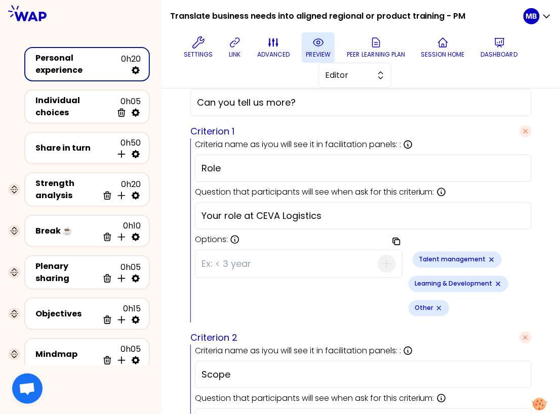
scroll to position [434, 0]
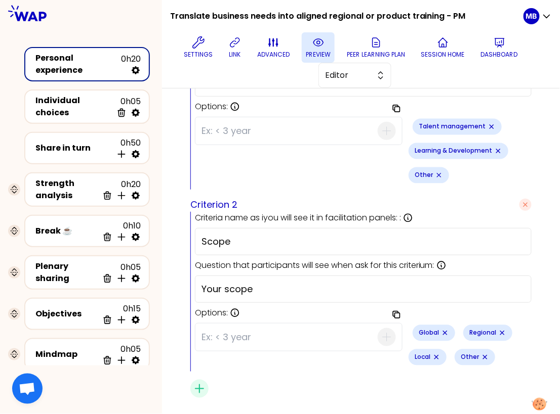
type input "Your scope at CEVA Logistics"
click at [316, 53] on p "preview" at bounding box center [318, 55] width 25 height 8
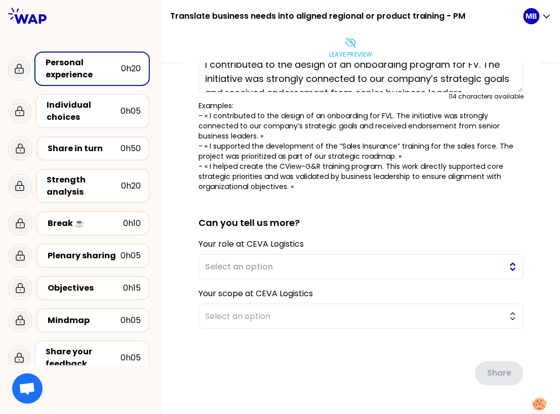
type textarea "I set up a leadership training program for warehouse sites. Before setting up t…"
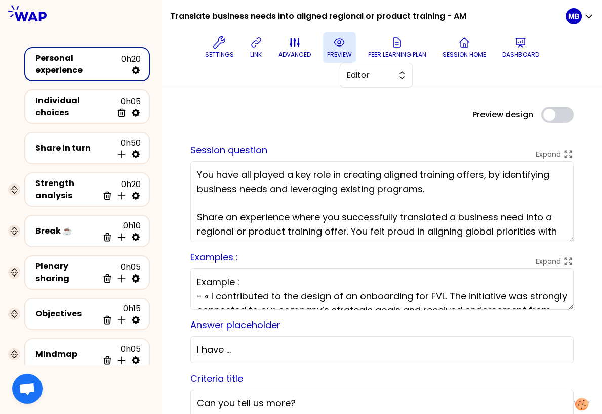
click at [338, 45] on icon at bounding box center [339, 42] width 12 height 12
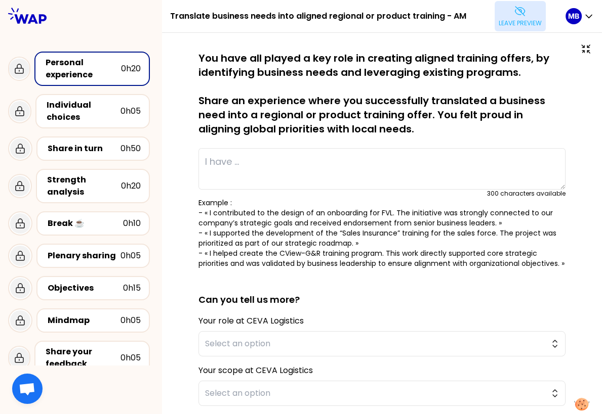
type textarea "I redesigned an long onboarding program, reducing it from 3 months to 4 weeks. …"
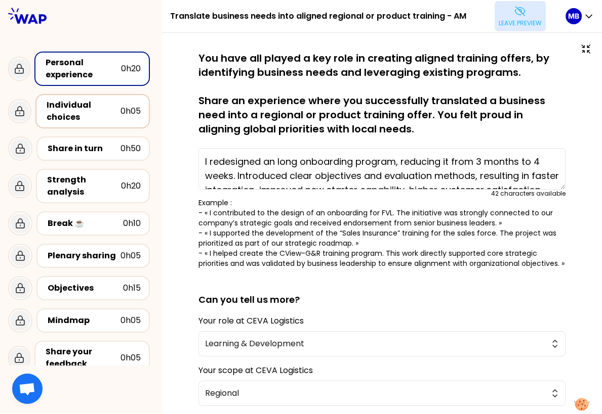
click at [60, 122] on div "Individual choices 0h05" at bounding box center [92, 111] width 114 height 34
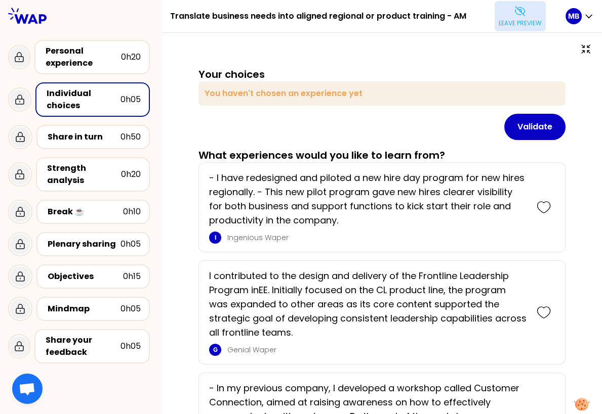
click at [522, 16] on icon at bounding box center [519, 11] width 12 height 12
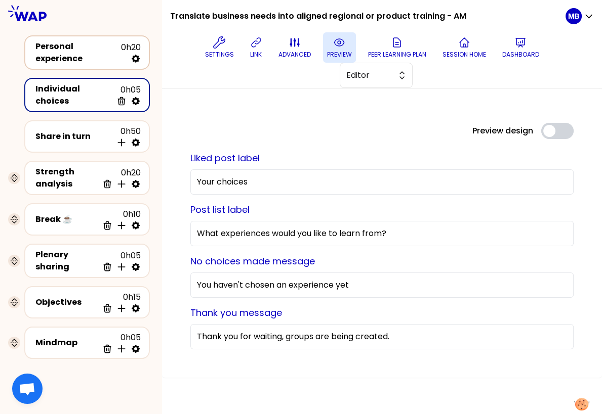
click at [119, 58] on div "Personal experience 0h20" at bounding box center [86, 52] width 107 height 24
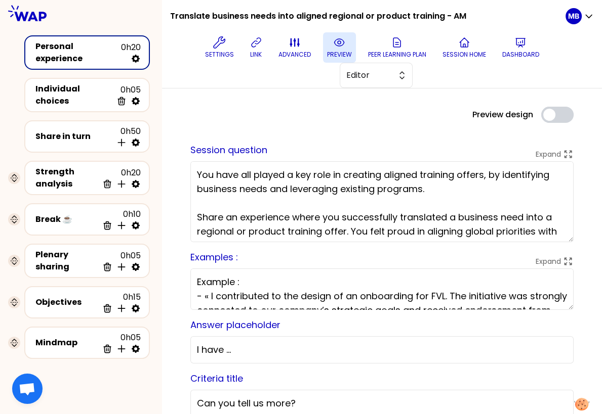
click at [324, 45] on button "preview" at bounding box center [339, 47] width 33 height 30
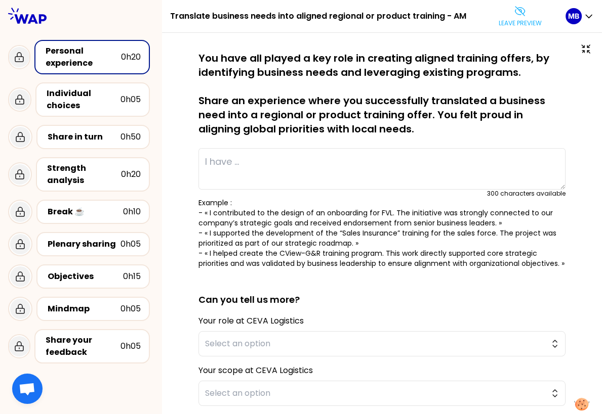
type textarea "I redesigned an long onboarding program, reducing it from 3 months to 4 weeks. …"
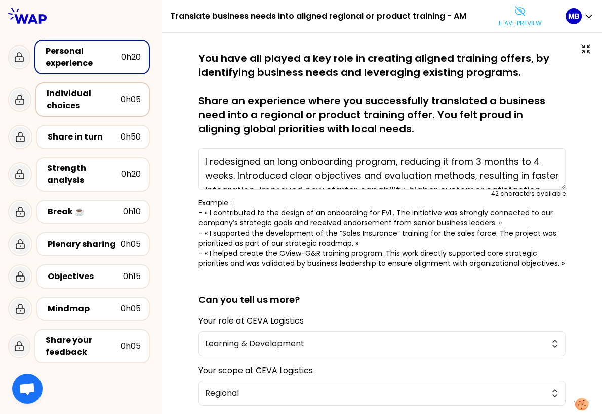
click at [62, 105] on div "Individual choices" at bounding box center [84, 100] width 74 height 24
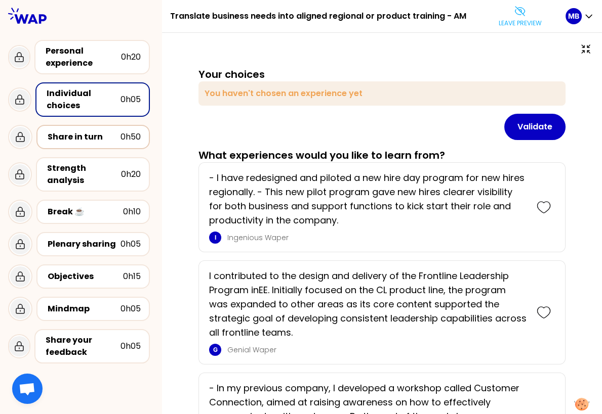
click at [65, 141] on div "Share in turn" at bounding box center [84, 137] width 73 height 12
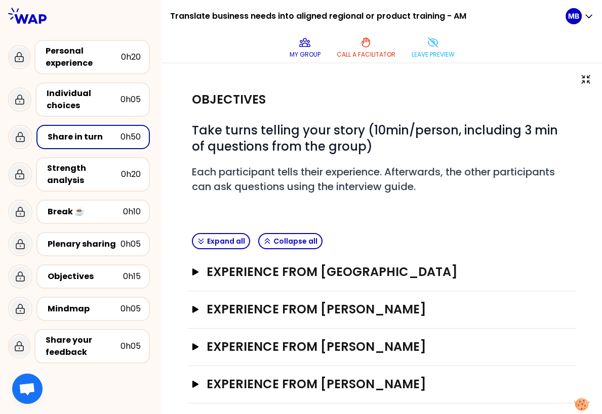
click at [75, 116] on div "Individual choices 0h05" at bounding box center [81, 99] width 146 height 42
click at [83, 100] on div "Individual choices" at bounding box center [84, 100] width 74 height 24
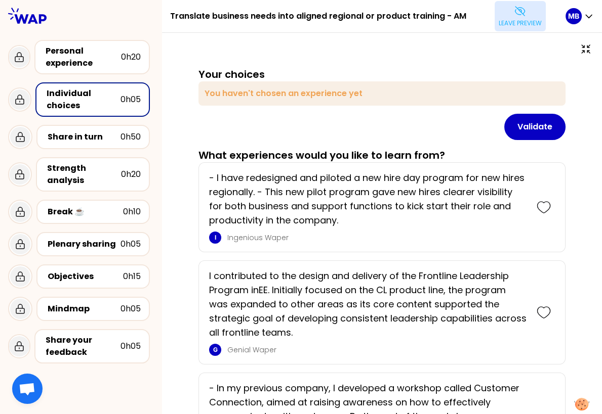
click at [498, 11] on button "Leave preview" at bounding box center [519, 16] width 51 height 30
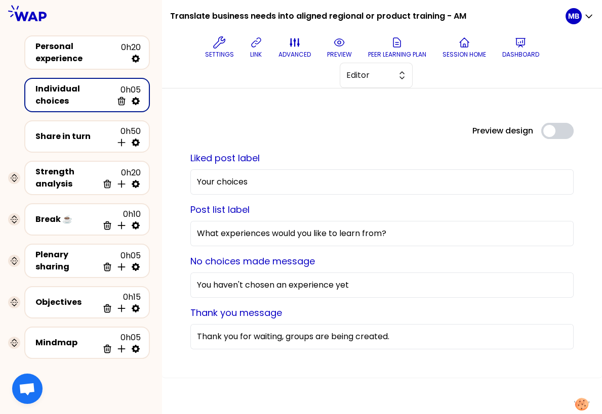
click at [369, 91] on div "Preview design Use setting Liked post label Your choices Post list label What e…" at bounding box center [382, 233] width 440 height 289
click at [368, 80] on span "Editor" at bounding box center [369, 75] width 46 height 12
click at [365, 112] on span "Facilitator" at bounding box center [382, 117] width 44 height 12
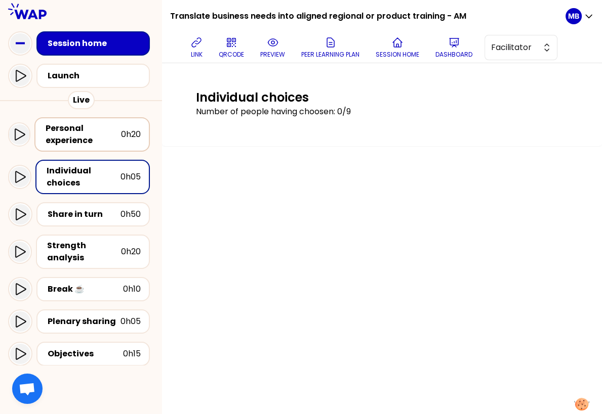
click at [85, 136] on div "Personal experience" at bounding box center [83, 134] width 75 height 24
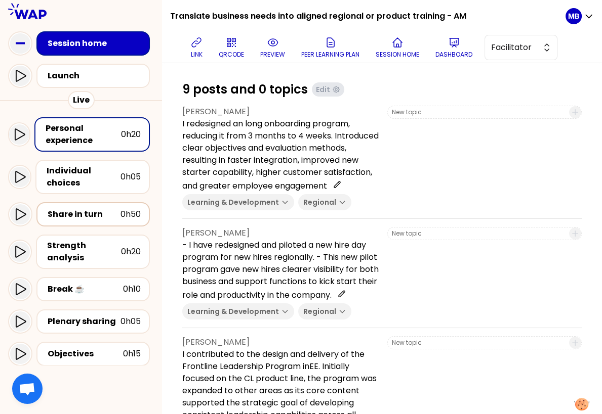
click at [74, 211] on div "Share in turn" at bounding box center [84, 214] width 73 height 12
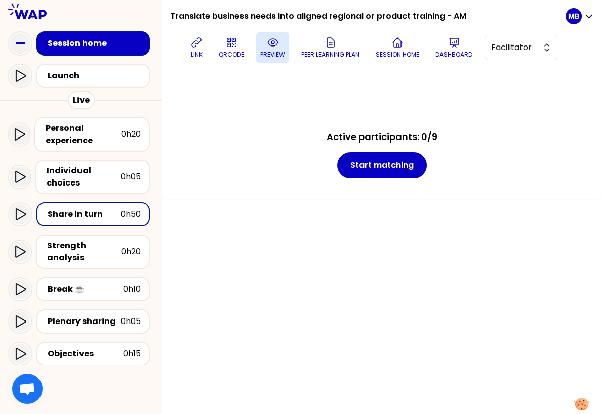
click at [278, 51] on p "preview" at bounding box center [272, 55] width 25 height 8
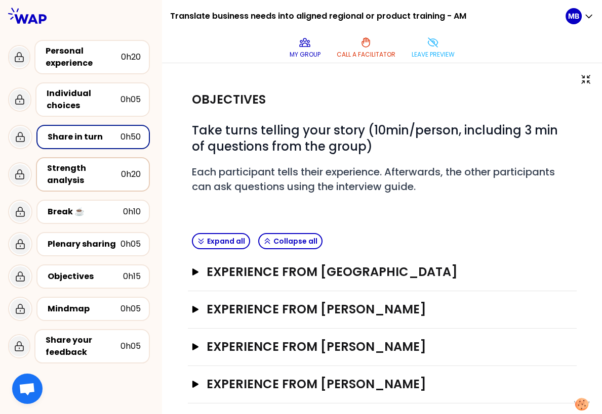
click at [66, 180] on div "Strength analysis" at bounding box center [84, 174] width 74 height 24
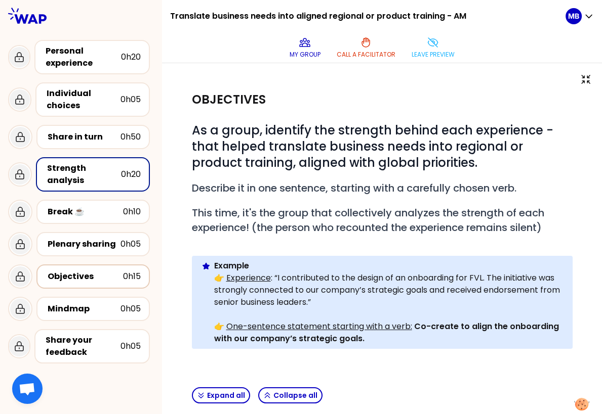
click at [63, 273] on div "Objectives" at bounding box center [85, 277] width 75 height 12
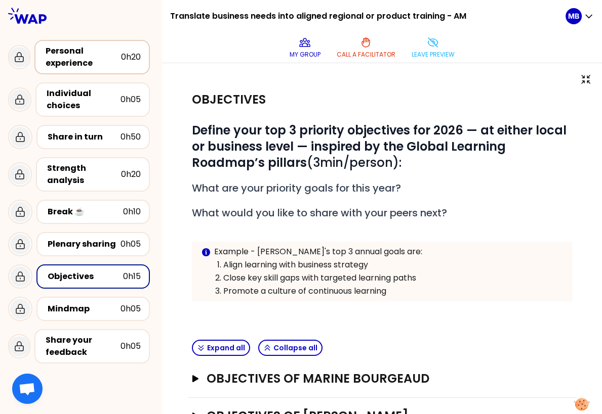
click at [84, 63] on div "Personal experience" at bounding box center [83, 57] width 75 height 24
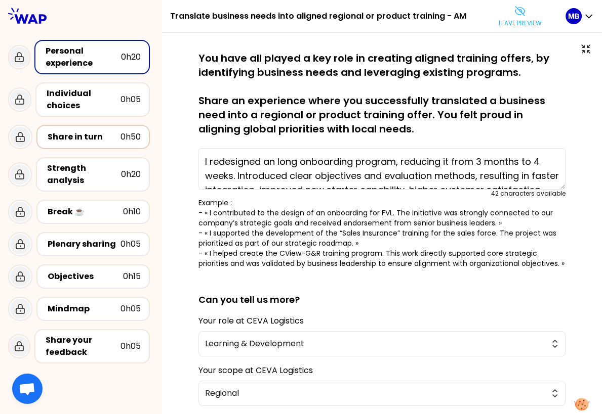
click at [81, 140] on div "Share in turn" at bounding box center [84, 137] width 73 height 12
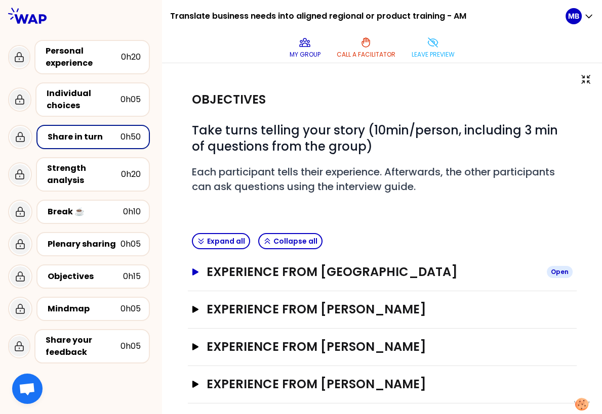
click at [227, 277] on h3 "Experience from [GEOGRAPHIC_DATA]" at bounding box center [371, 272] width 331 height 16
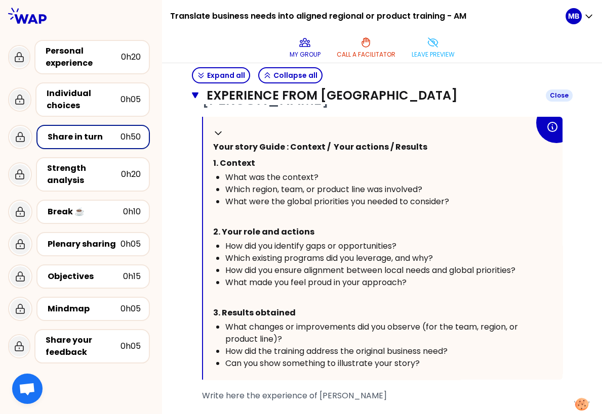
scroll to position [259, 0]
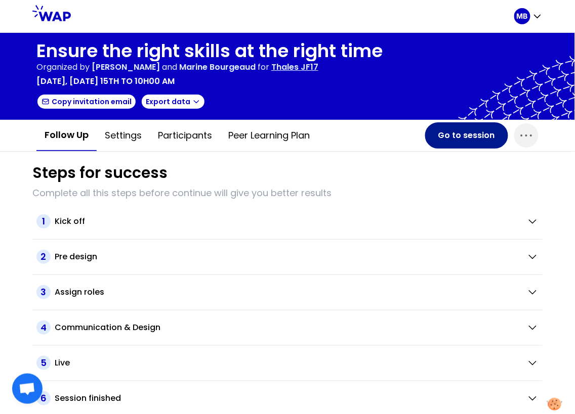
click at [467, 134] on button "Go to session" at bounding box center [466, 135] width 83 height 26
click at [474, 137] on button "Go to session" at bounding box center [466, 135] width 83 height 26
